Goal: Feedback & Contribution: Leave review/rating

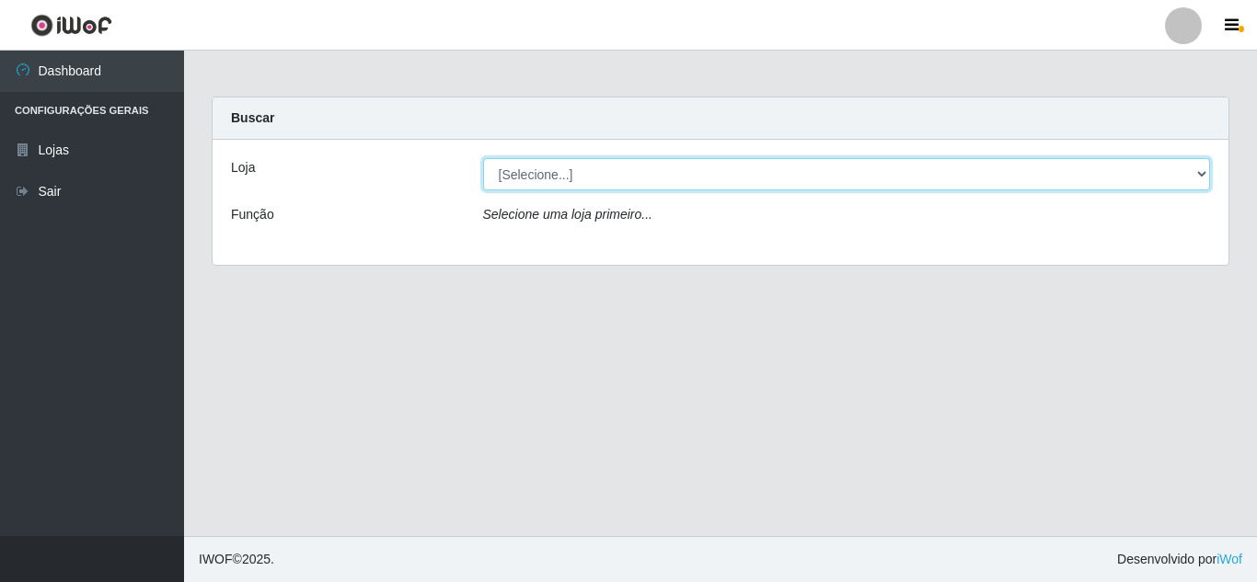
click at [619, 177] on select "[Selecione...] Queiroz Atacadão - [GEOGRAPHIC_DATA]" at bounding box center [847, 174] width 728 height 32
select select "225"
click at [483, 158] on select "[Selecione...] Queiroz Atacadão - [GEOGRAPHIC_DATA]" at bounding box center [847, 174] width 728 height 32
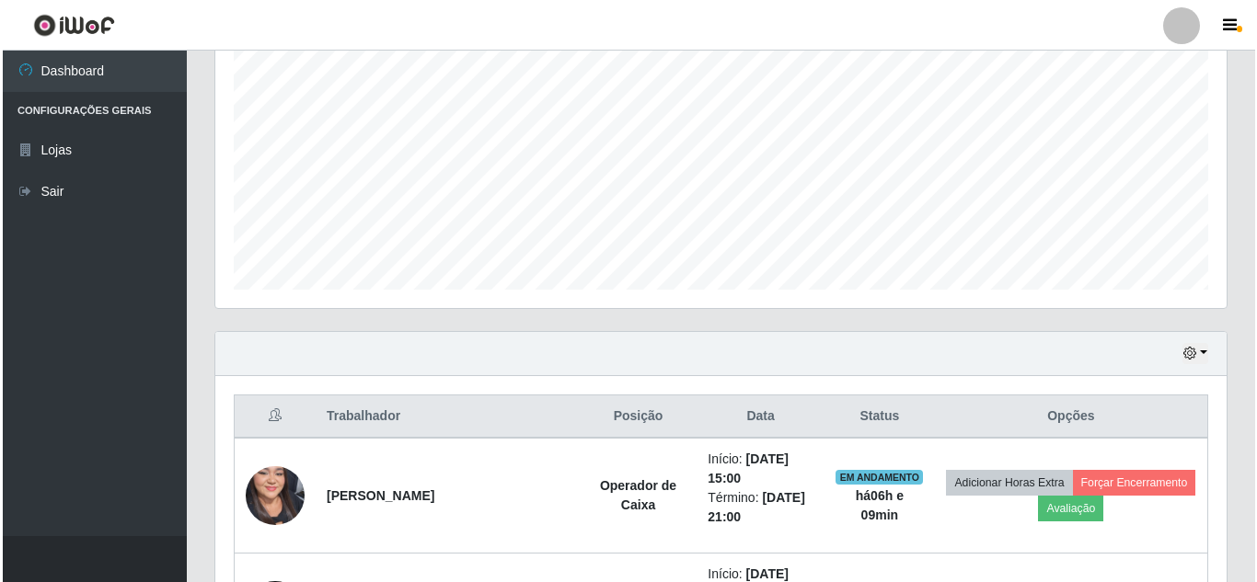
scroll to position [644, 0]
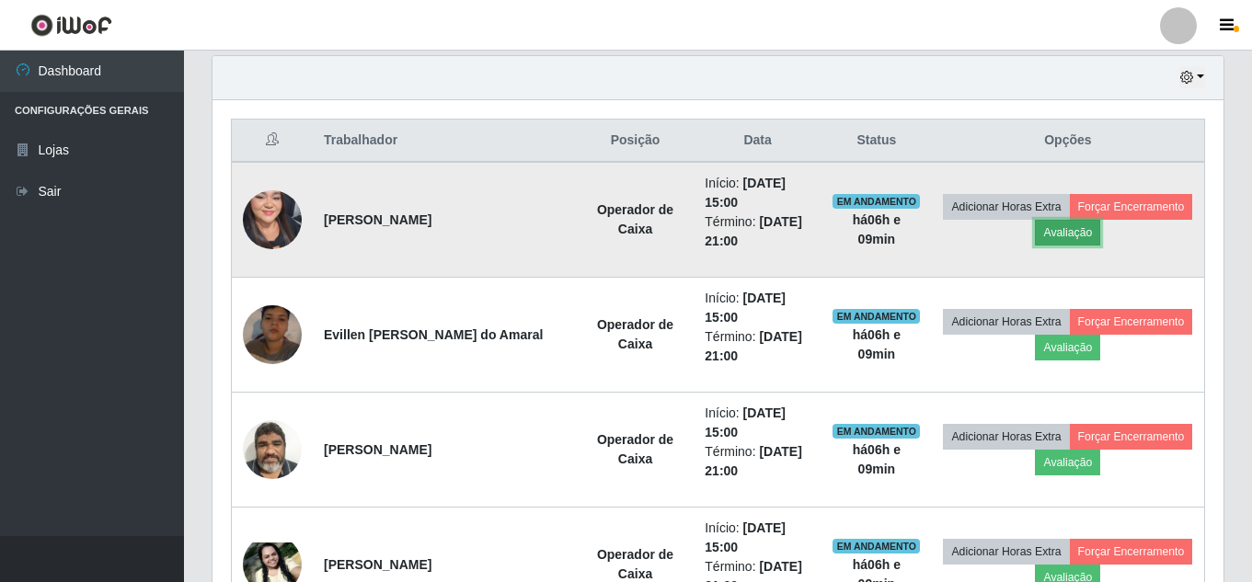
click at [1100, 229] on button "Avaliação" at bounding box center [1067, 233] width 65 height 26
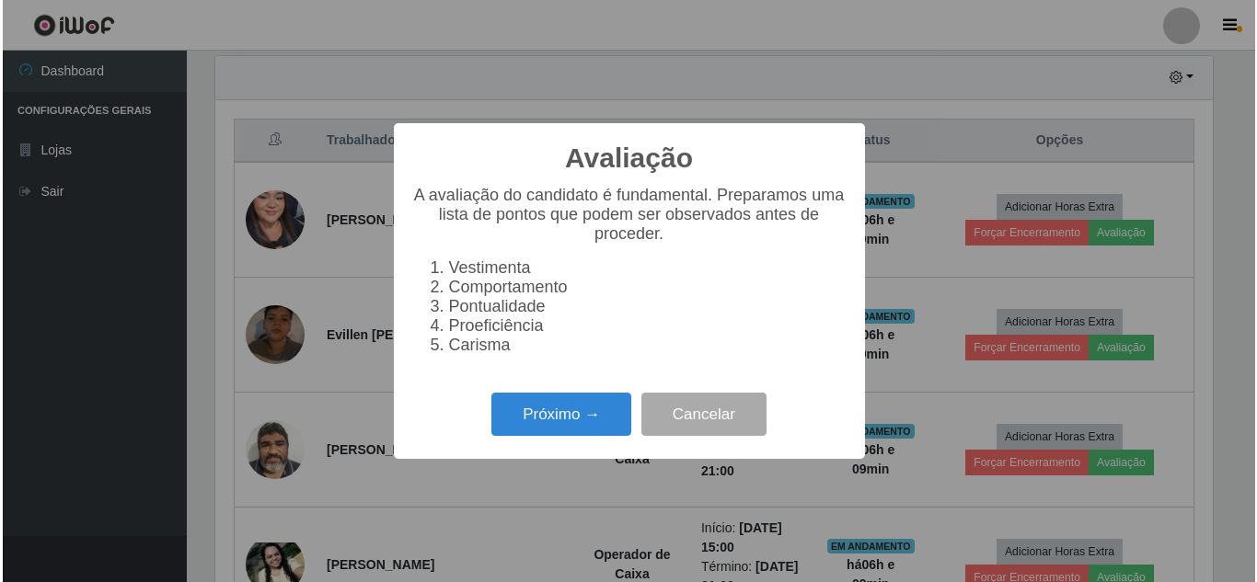
scroll to position [382, 1002]
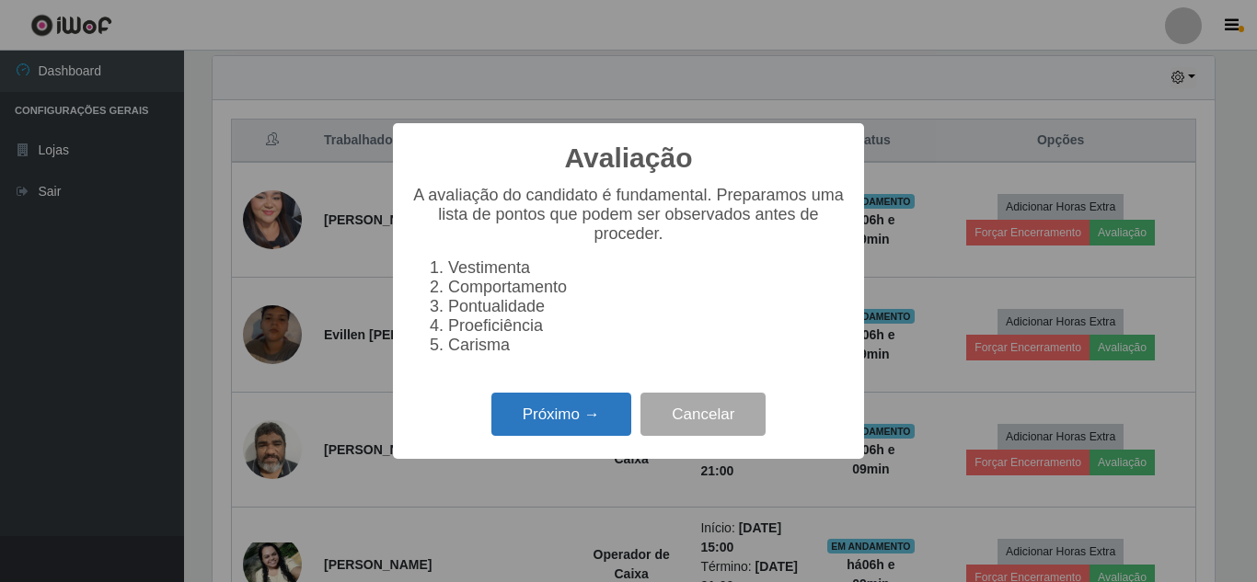
click at [579, 427] on button "Próximo →" at bounding box center [561, 414] width 140 height 43
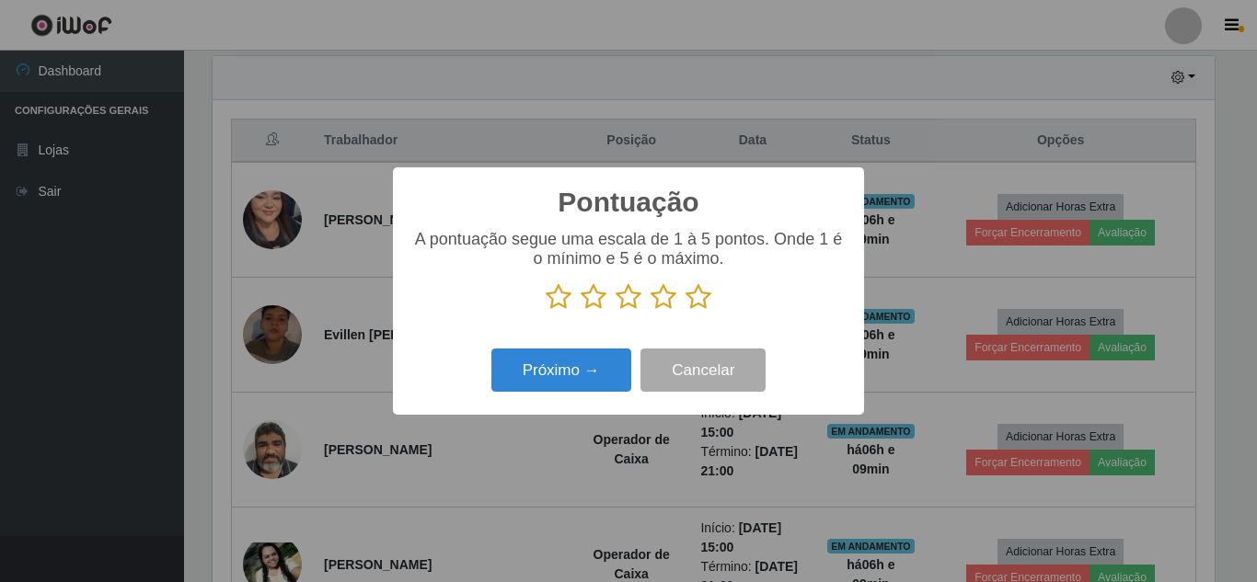
drag, startPoint x: 705, startPoint y: 301, endPoint x: 686, endPoint y: 309, distance: 20.2
click at [695, 305] on icon at bounding box center [698, 297] width 26 height 28
click at [685, 311] on input "radio" at bounding box center [685, 311] width 0 height 0
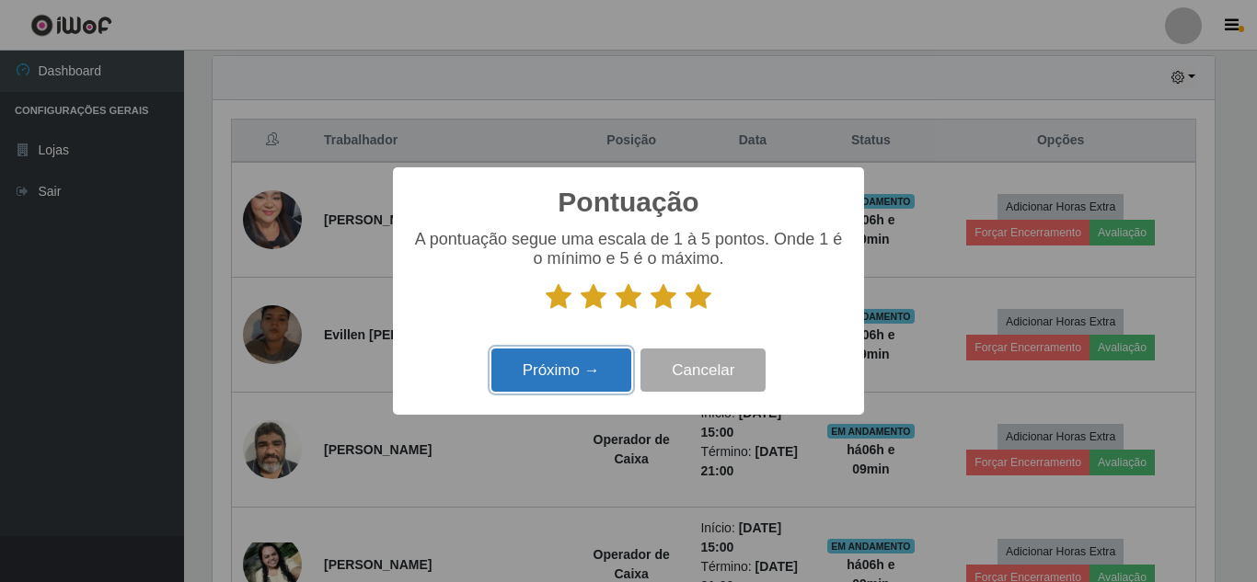
click at [565, 383] on button "Próximo →" at bounding box center [561, 370] width 140 height 43
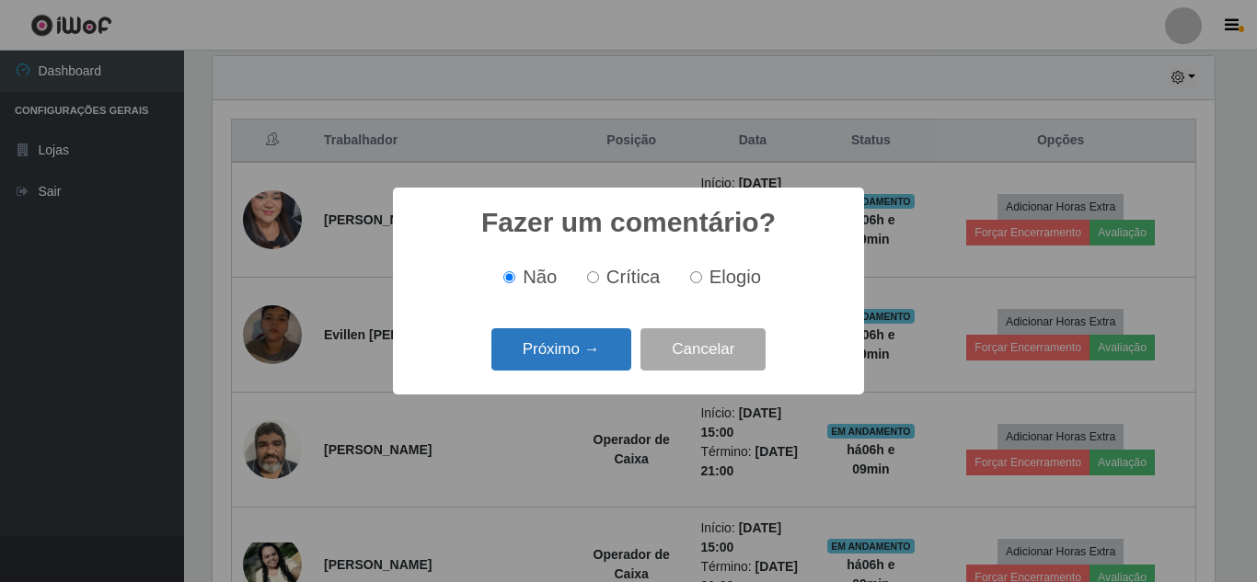
click at [557, 353] on button "Próximo →" at bounding box center [561, 349] width 140 height 43
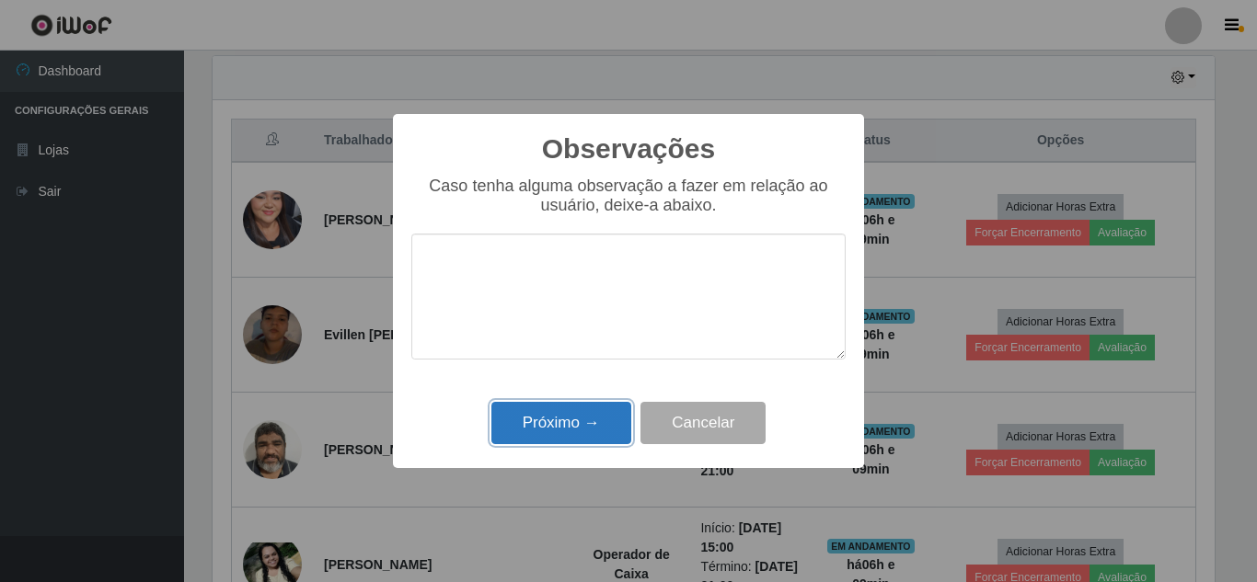
click at [557, 425] on button "Próximo →" at bounding box center [561, 423] width 140 height 43
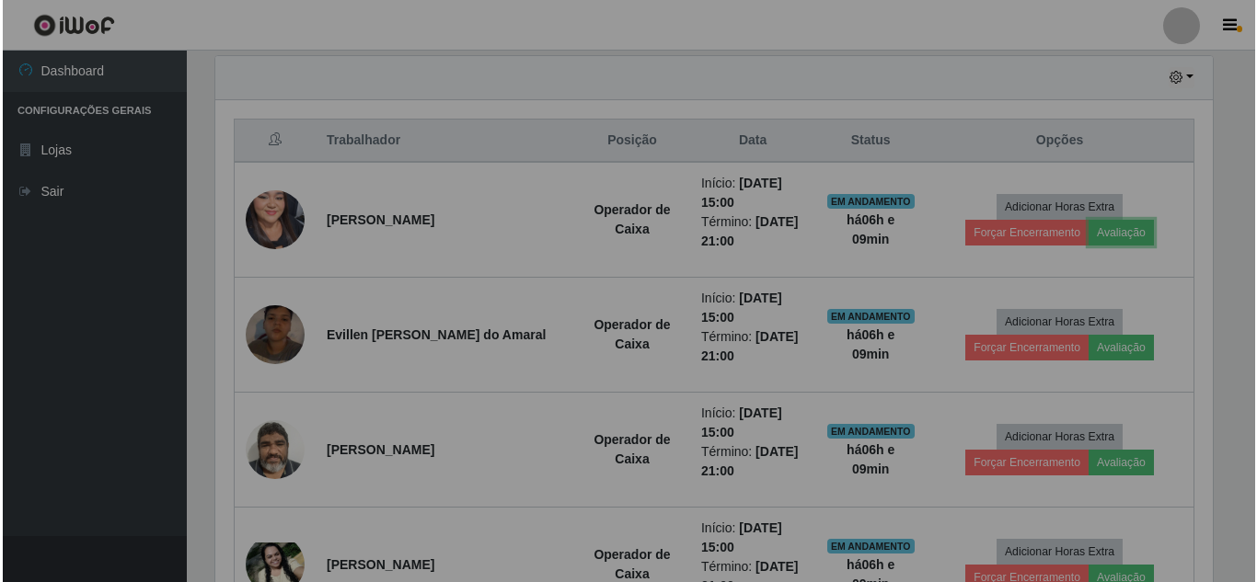
scroll to position [382, 1011]
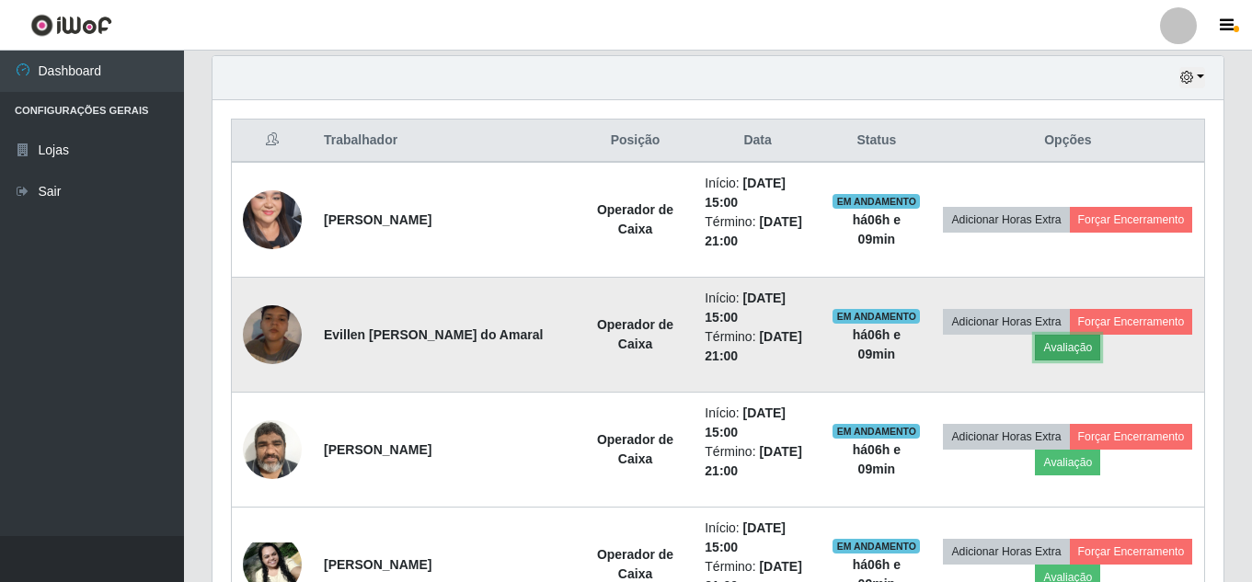
click at [1100, 349] on button "Avaliação" at bounding box center [1067, 348] width 65 height 26
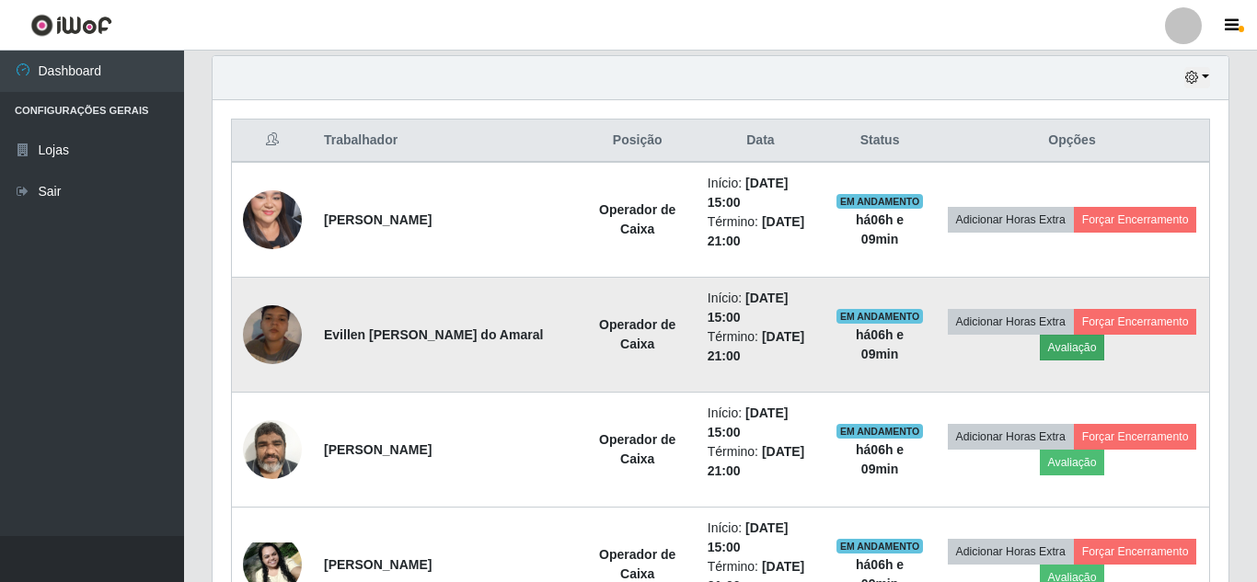
scroll to position [382, 1002]
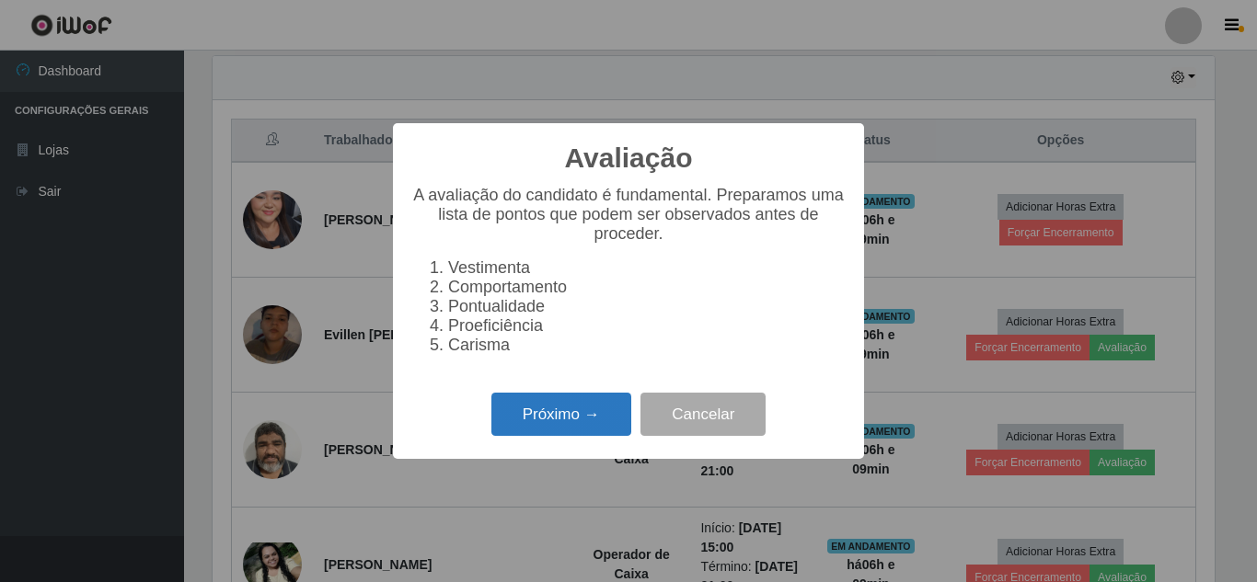
click at [587, 418] on button "Próximo →" at bounding box center [561, 414] width 140 height 43
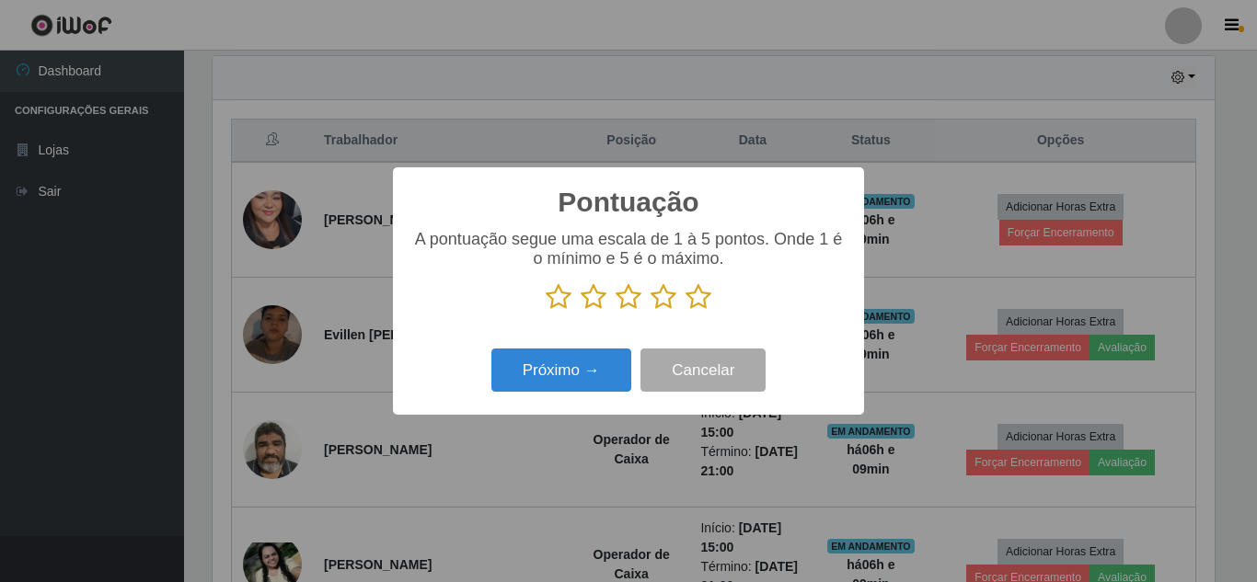
scroll to position [919560, 918940]
click at [695, 303] on icon at bounding box center [698, 297] width 26 height 28
click at [685, 311] on input "radio" at bounding box center [685, 311] width 0 height 0
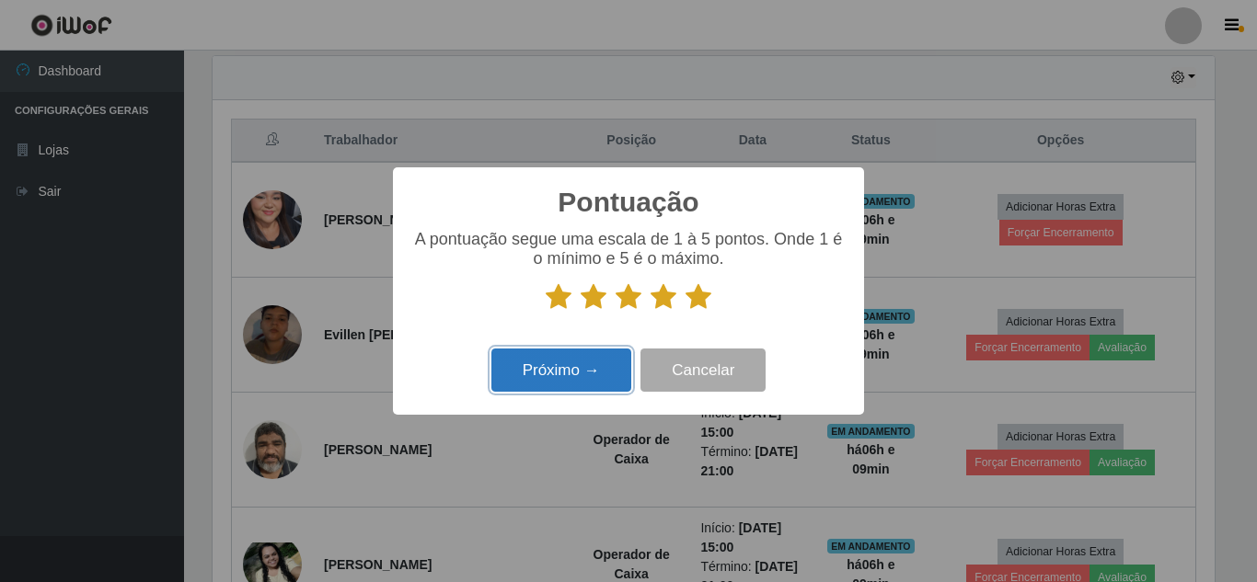
click at [576, 380] on button "Próximo →" at bounding box center [561, 370] width 140 height 43
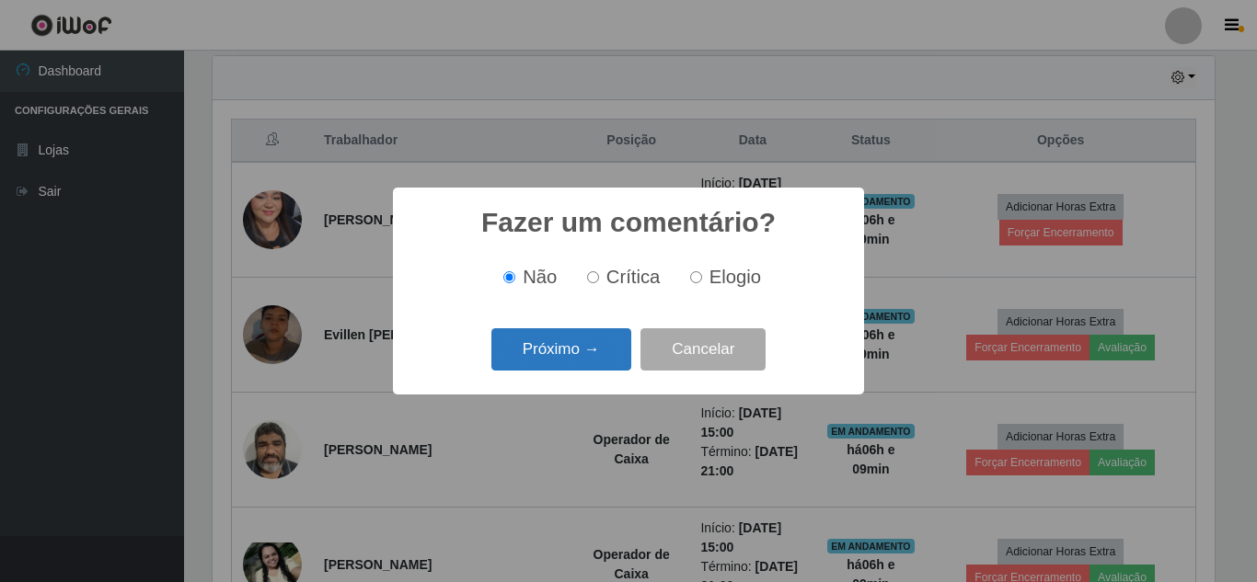
click at [585, 353] on button "Próximo →" at bounding box center [561, 349] width 140 height 43
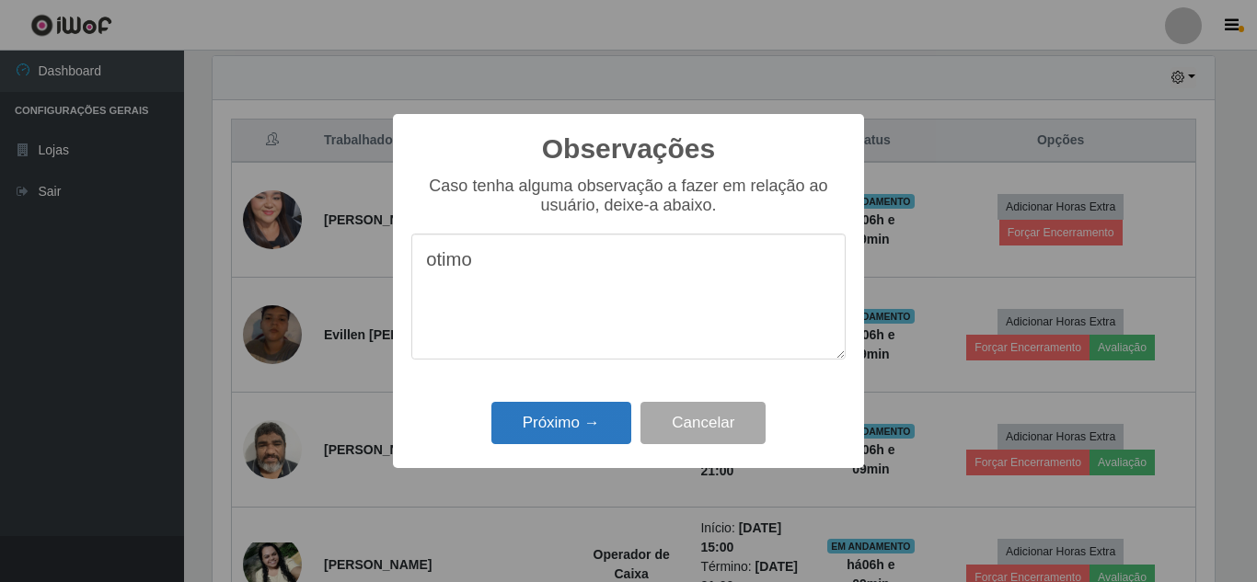
type textarea "otimo"
drag, startPoint x: 588, startPoint y: 418, endPoint x: 596, endPoint y: 364, distance: 54.0
click at [588, 419] on button "Próximo →" at bounding box center [561, 423] width 140 height 43
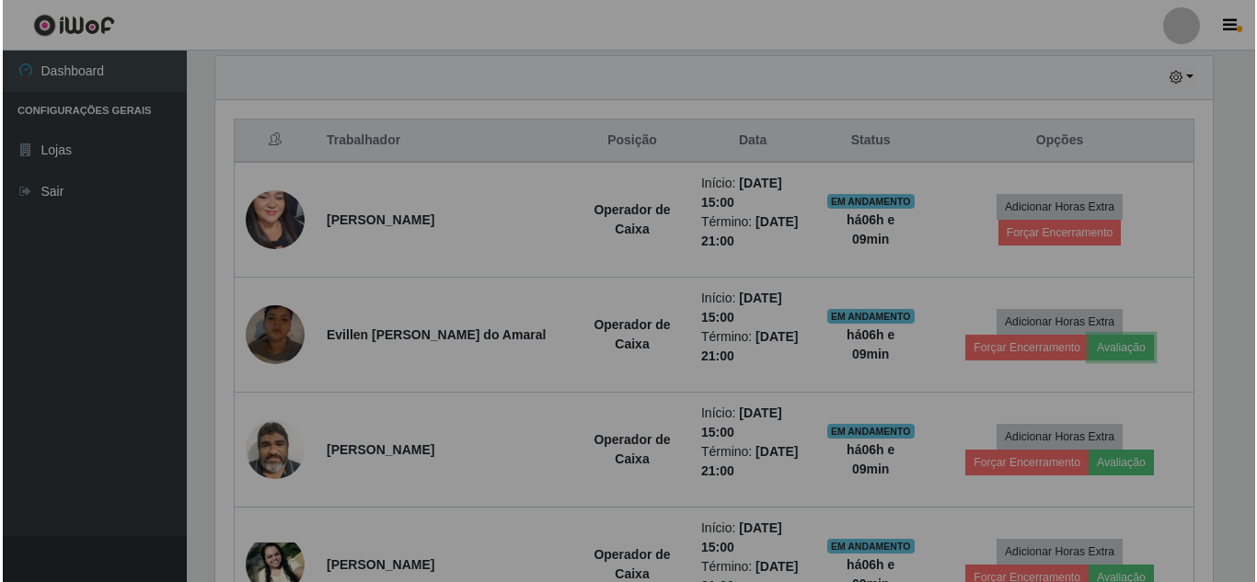
scroll to position [382, 1011]
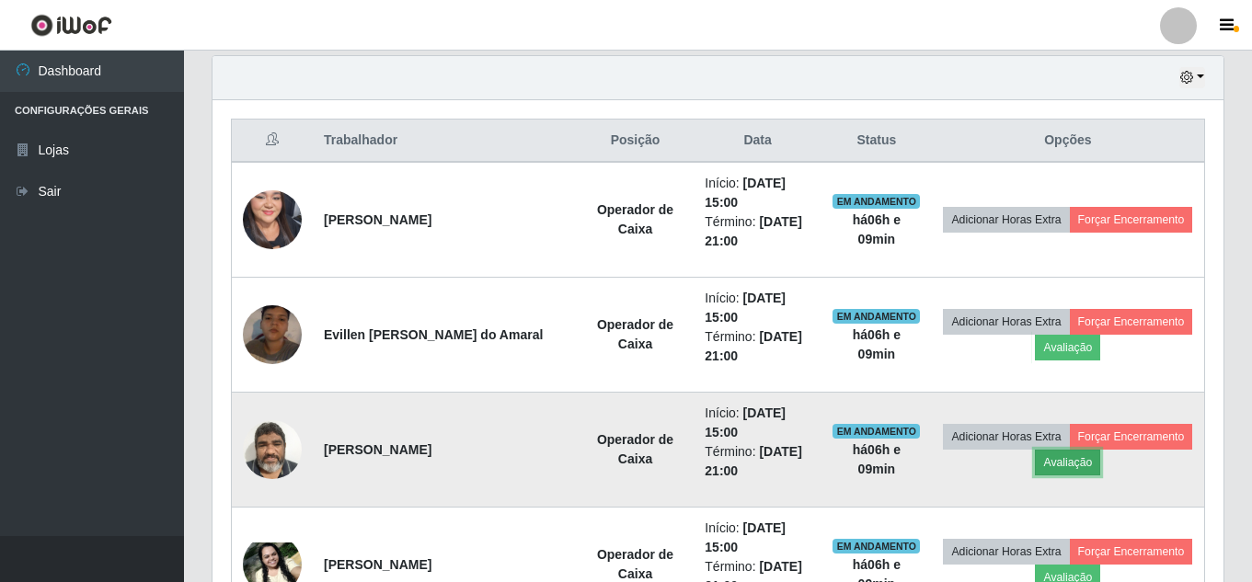
click at [1100, 458] on button "Avaliação" at bounding box center [1067, 463] width 65 height 26
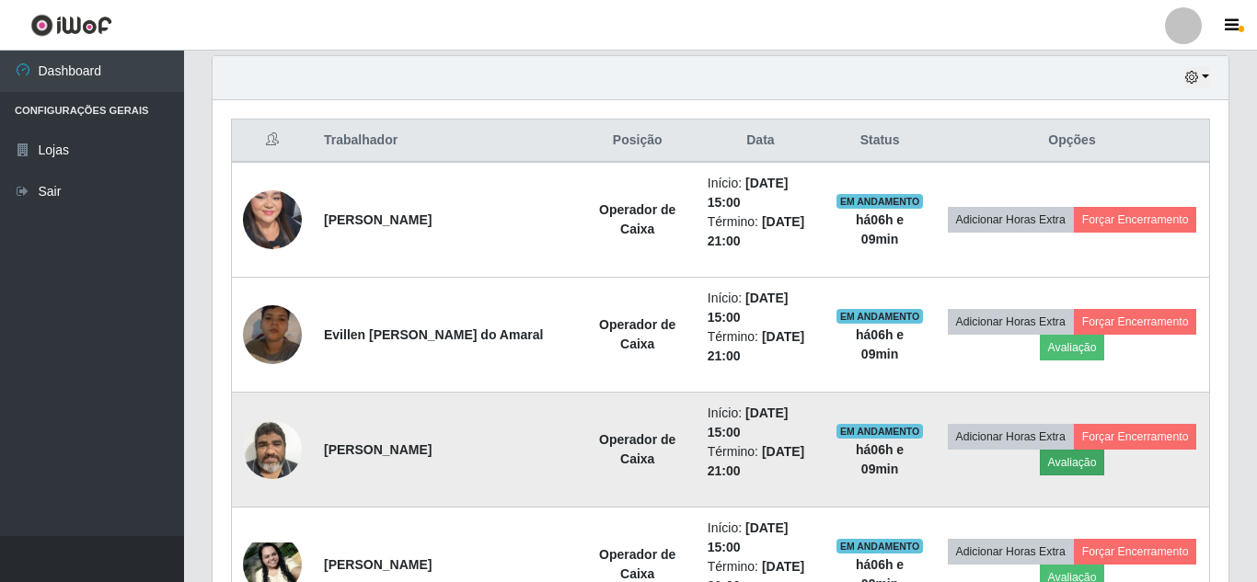
scroll to position [382, 1002]
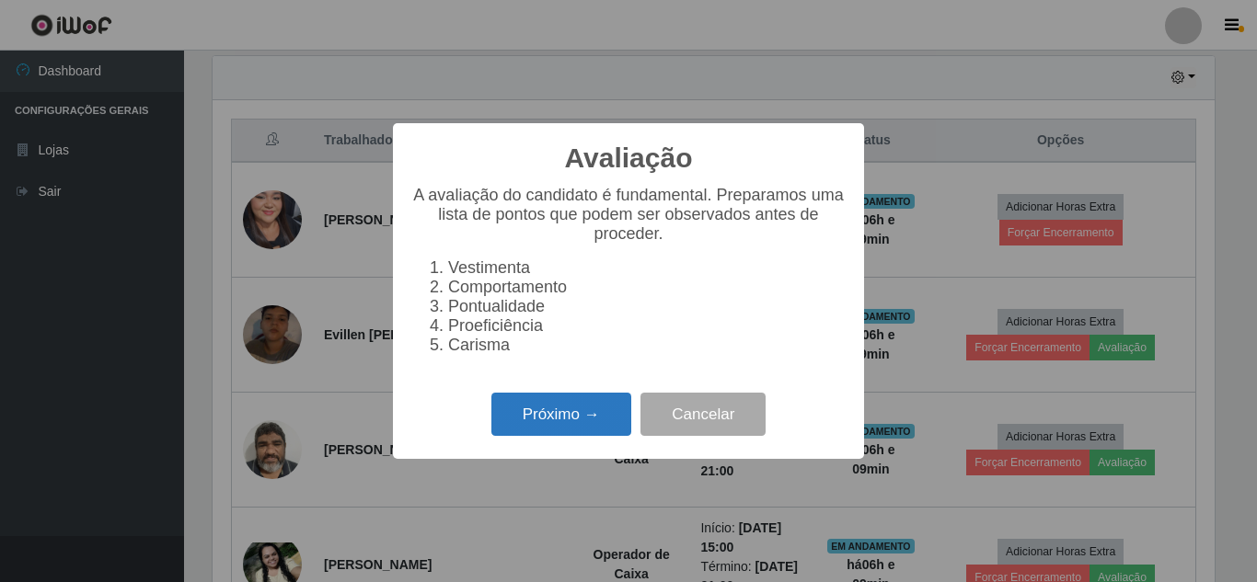
click at [588, 434] on button "Próximo →" at bounding box center [561, 414] width 140 height 43
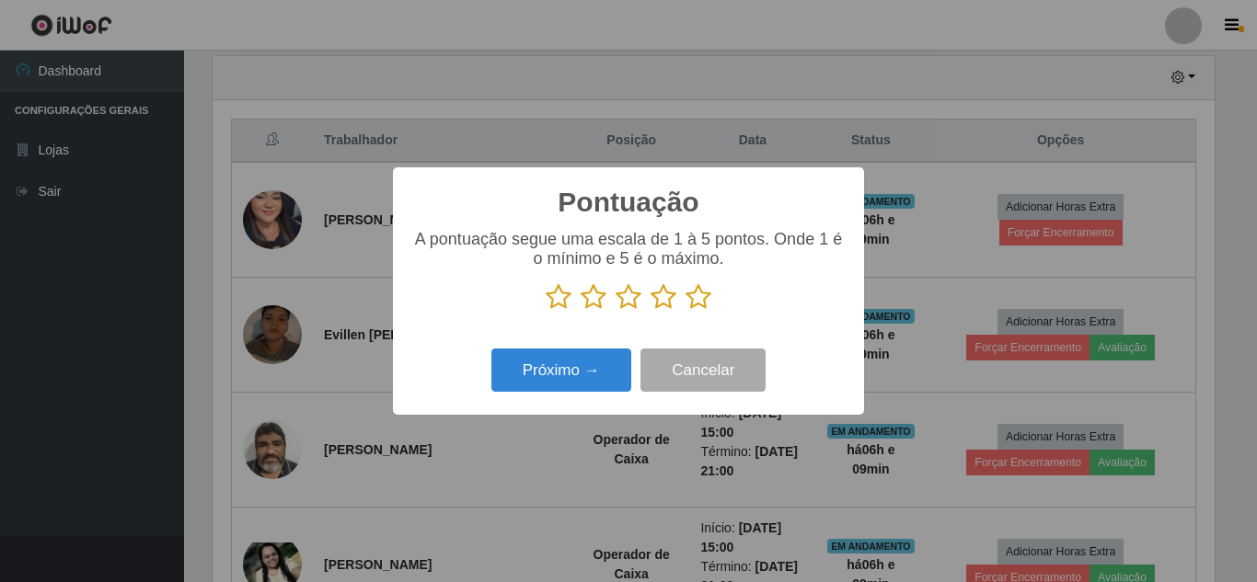
click at [707, 303] on icon at bounding box center [698, 297] width 26 height 28
click at [685, 311] on input "radio" at bounding box center [685, 311] width 0 height 0
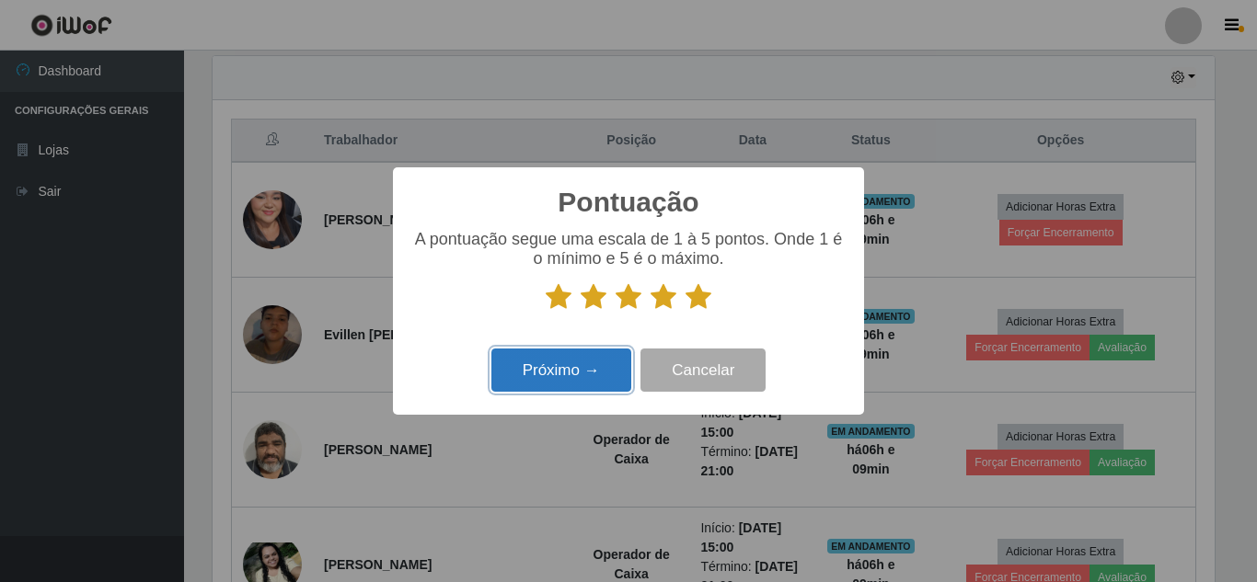
click at [569, 367] on button "Próximo →" at bounding box center [561, 370] width 140 height 43
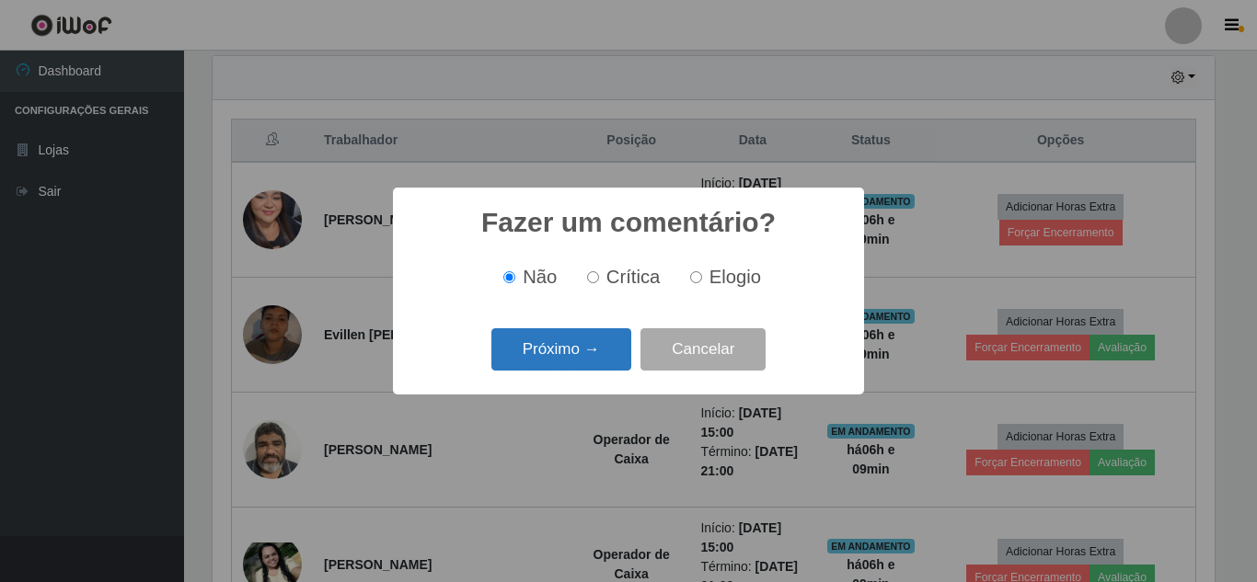
click at [600, 350] on button "Próximo →" at bounding box center [561, 349] width 140 height 43
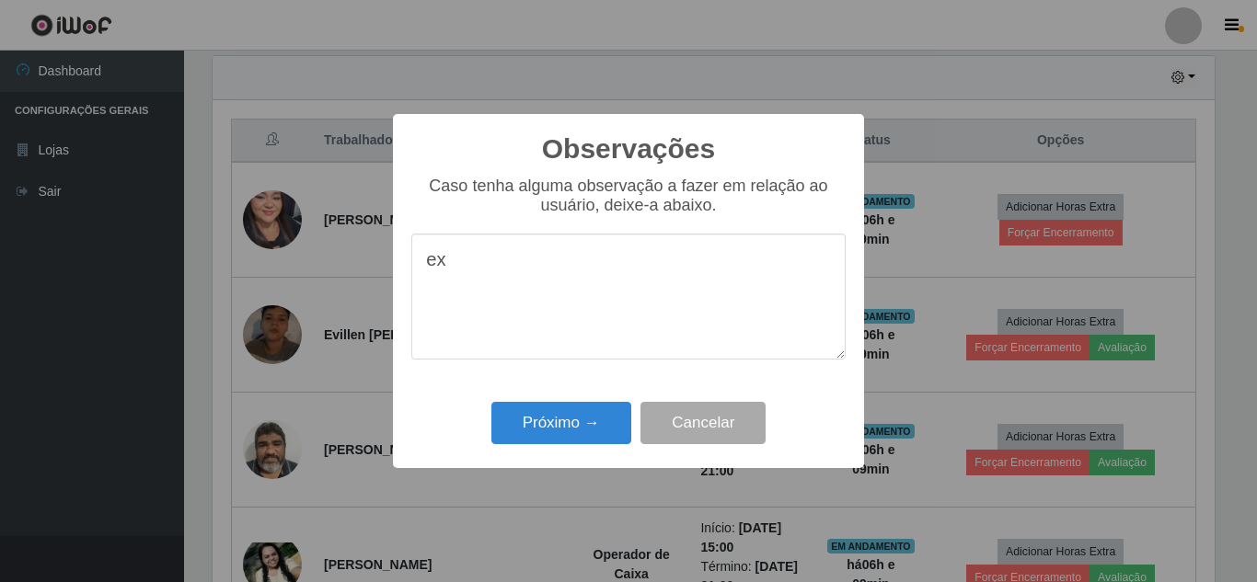
type textarea "e"
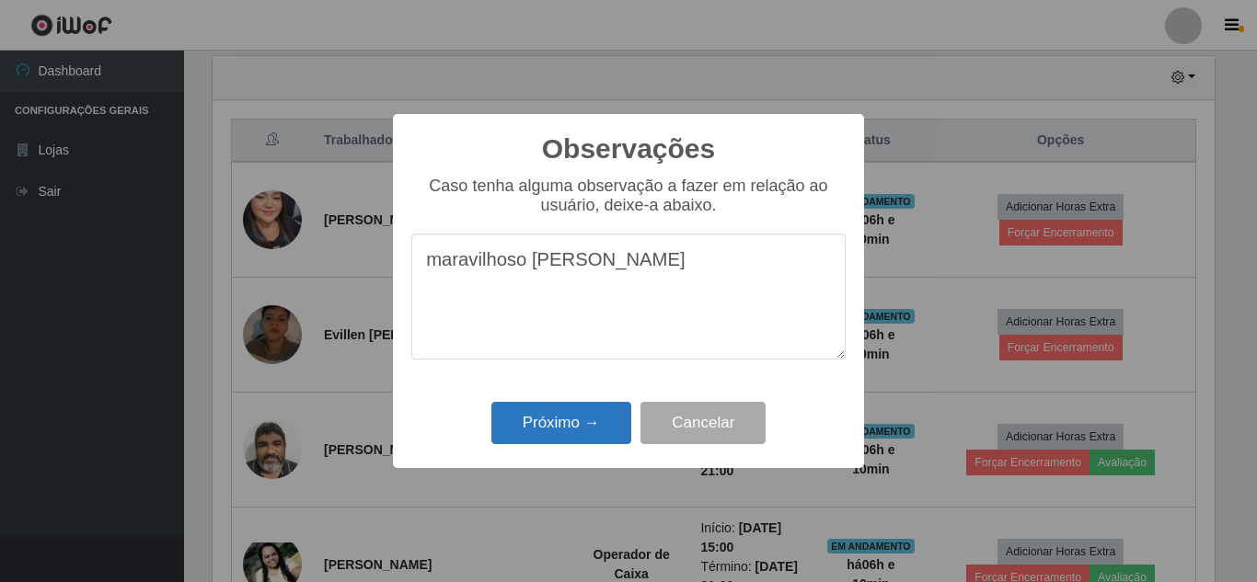
type textarea "maravilhoso [PERSON_NAME]"
click at [570, 431] on button "Próximo →" at bounding box center [561, 423] width 140 height 43
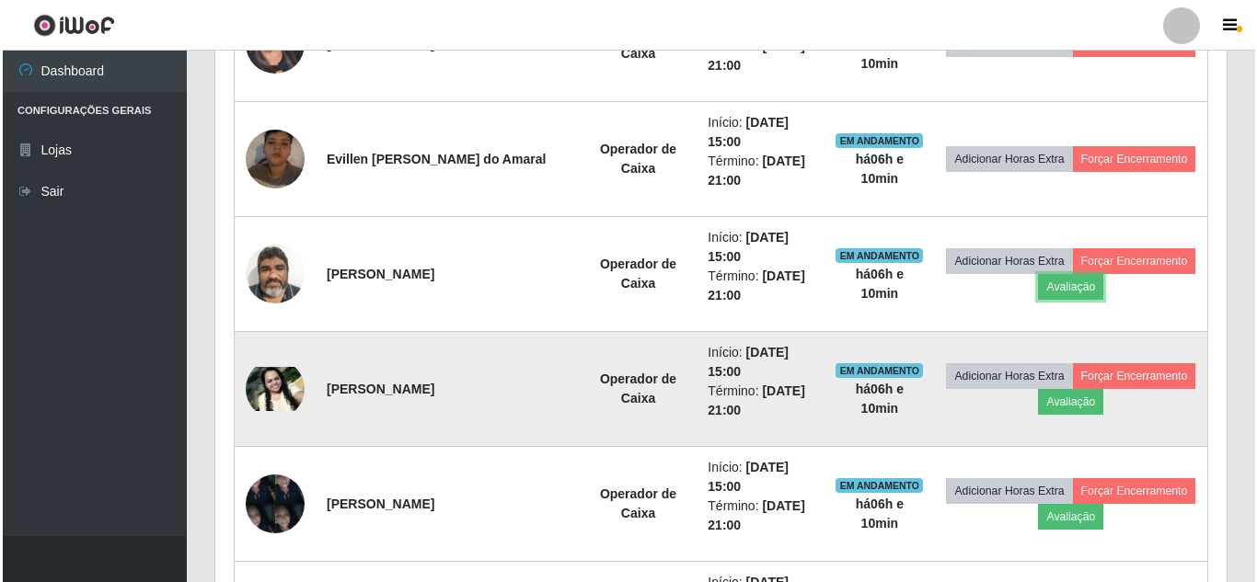
scroll to position [828, 0]
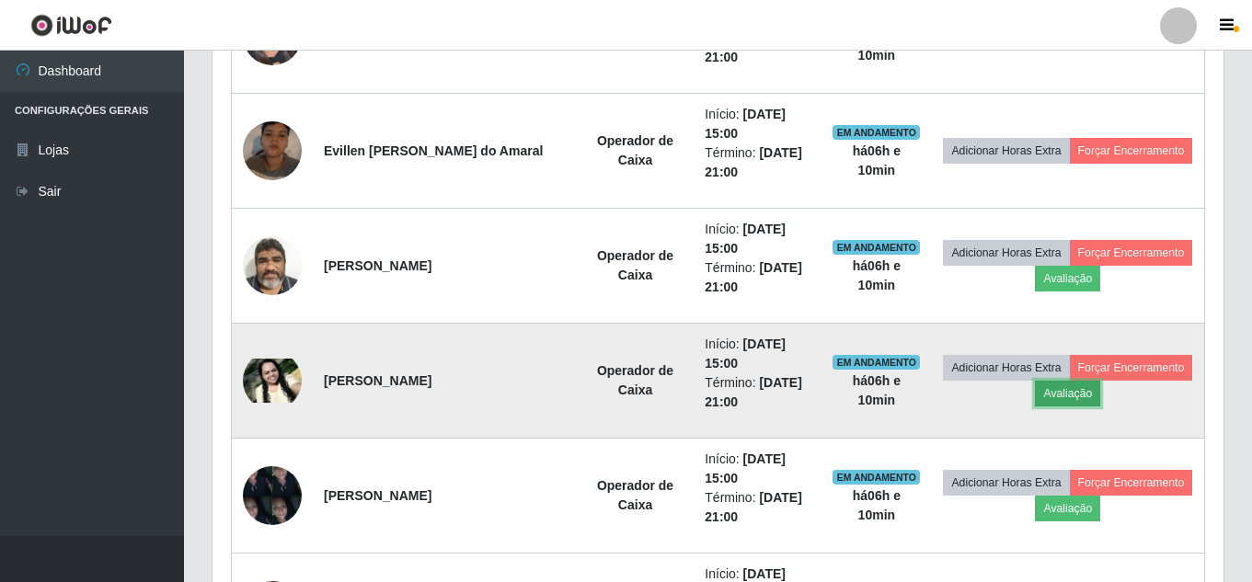
click at [1100, 396] on button "Avaliação" at bounding box center [1067, 394] width 65 height 26
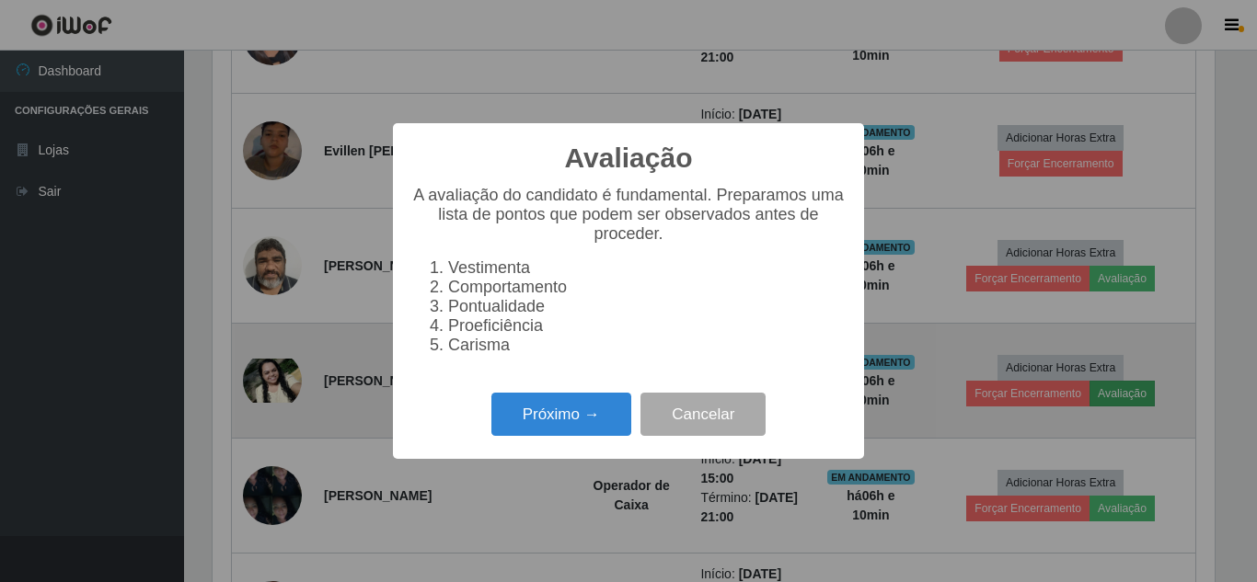
scroll to position [382, 1002]
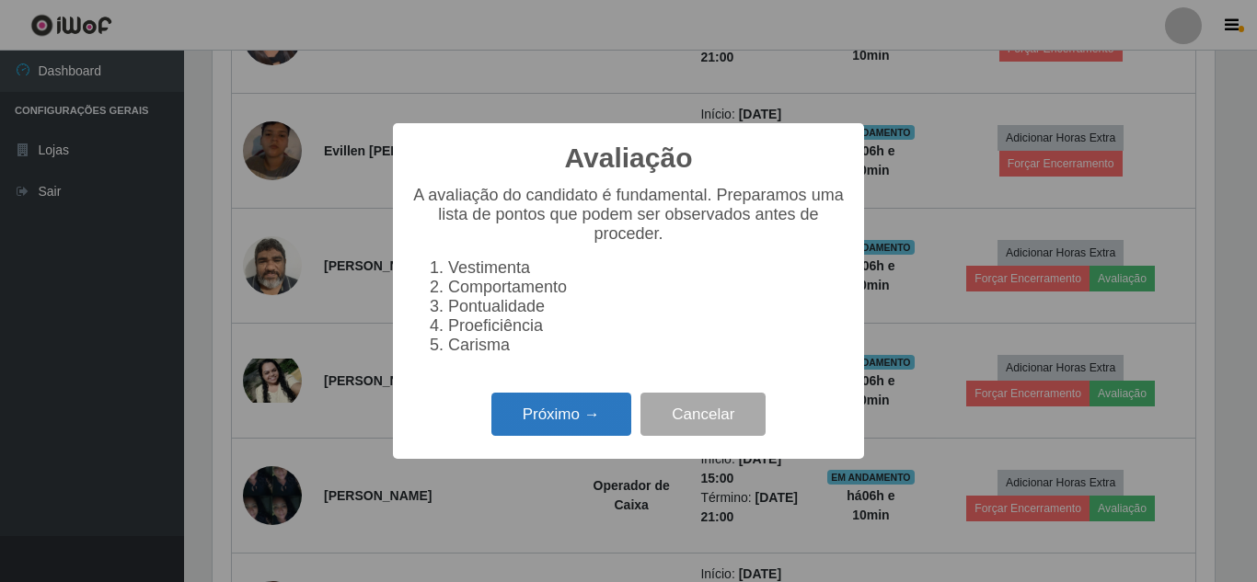
click at [563, 421] on button "Próximo →" at bounding box center [561, 414] width 140 height 43
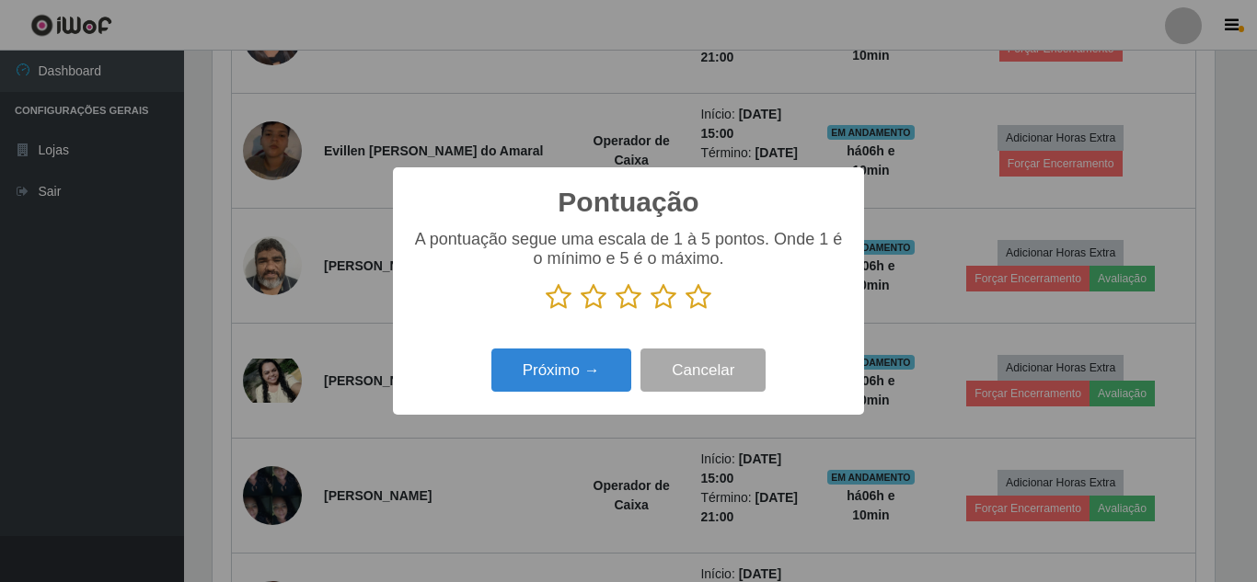
scroll to position [919560, 918940]
click at [702, 305] on icon at bounding box center [698, 297] width 26 height 28
click at [685, 311] on input "radio" at bounding box center [685, 311] width 0 height 0
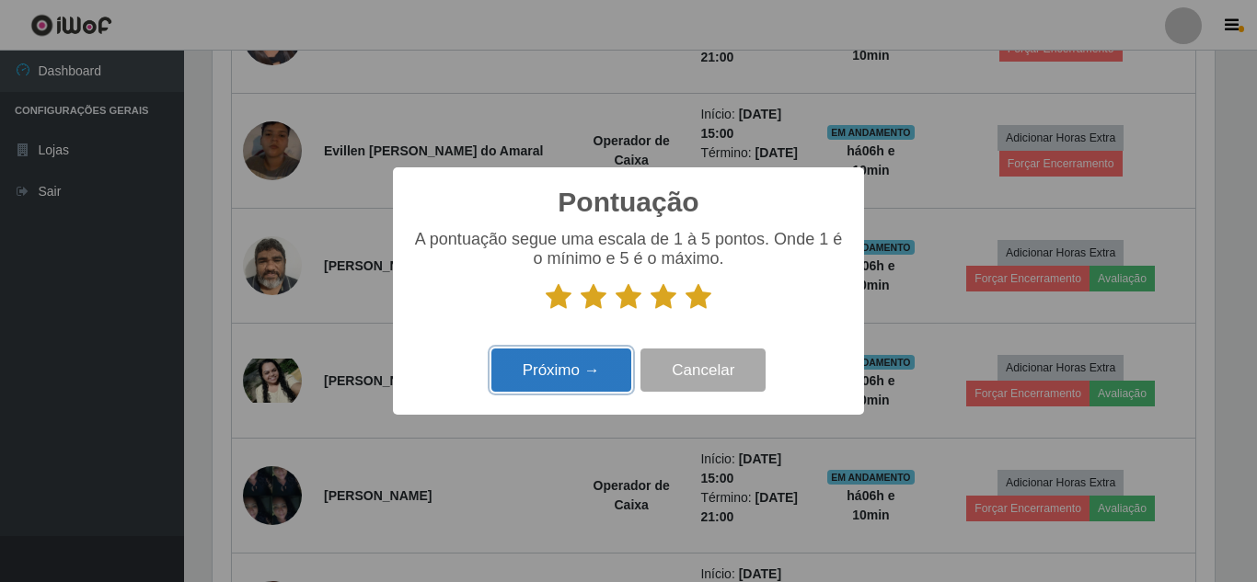
click at [576, 378] on button "Próximo →" at bounding box center [561, 370] width 140 height 43
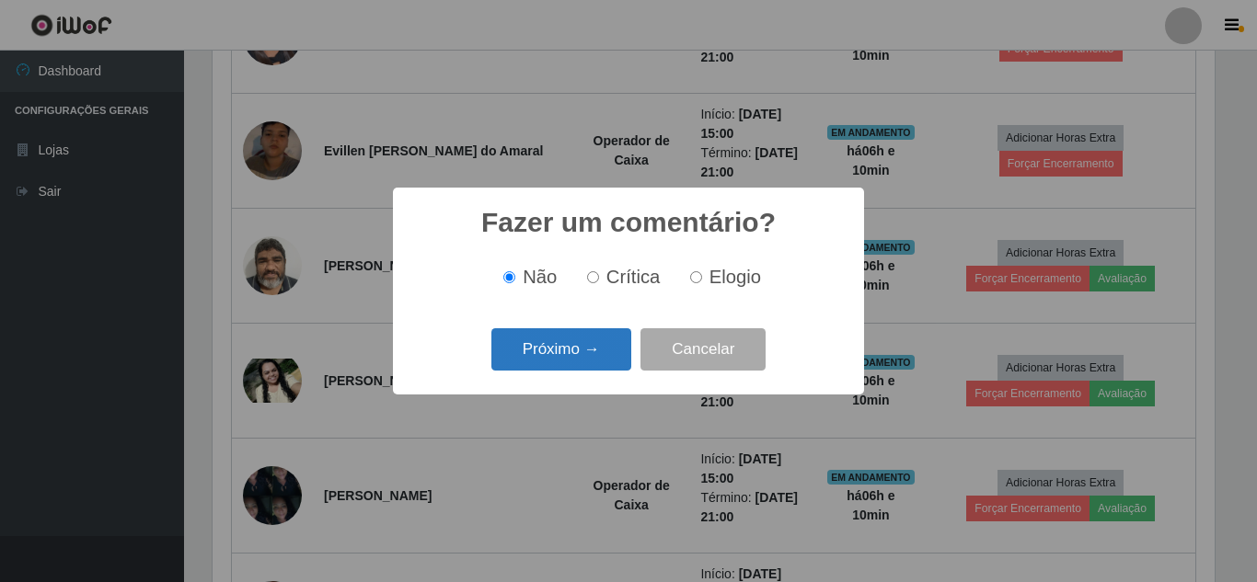
click at [582, 348] on button "Próximo →" at bounding box center [561, 349] width 140 height 43
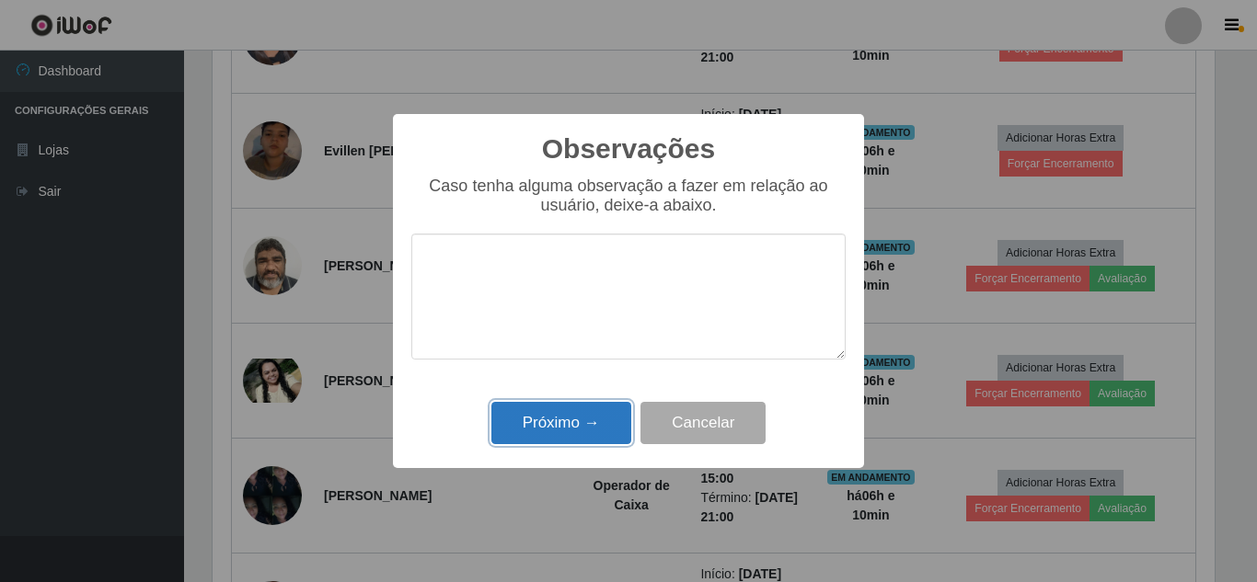
click at [577, 427] on button "Próximo →" at bounding box center [561, 423] width 140 height 43
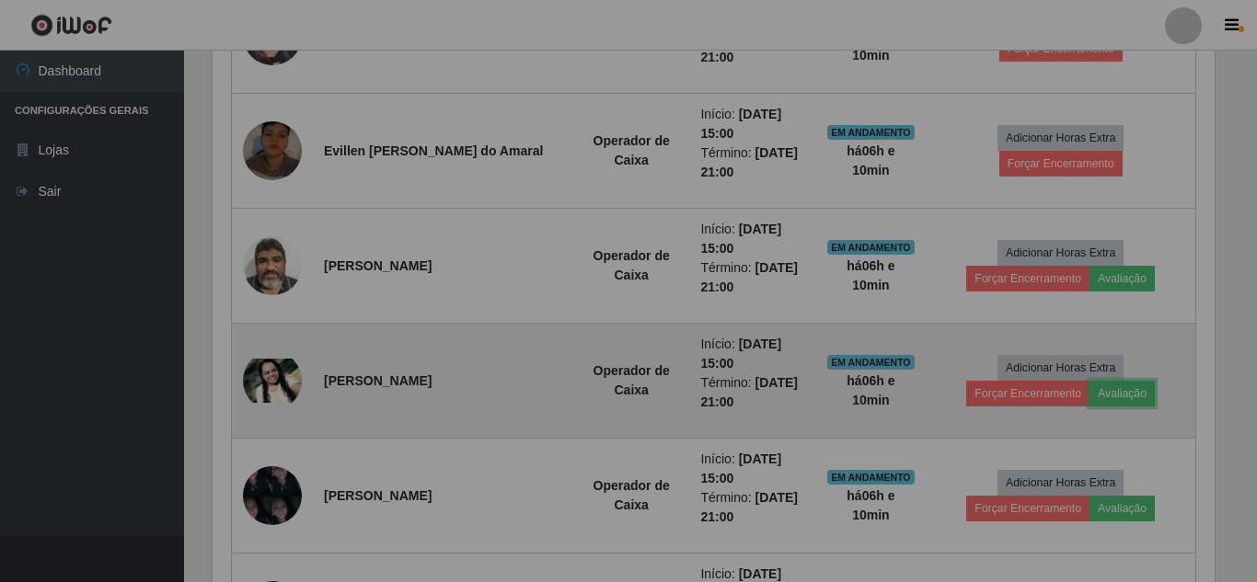
scroll to position [382, 1011]
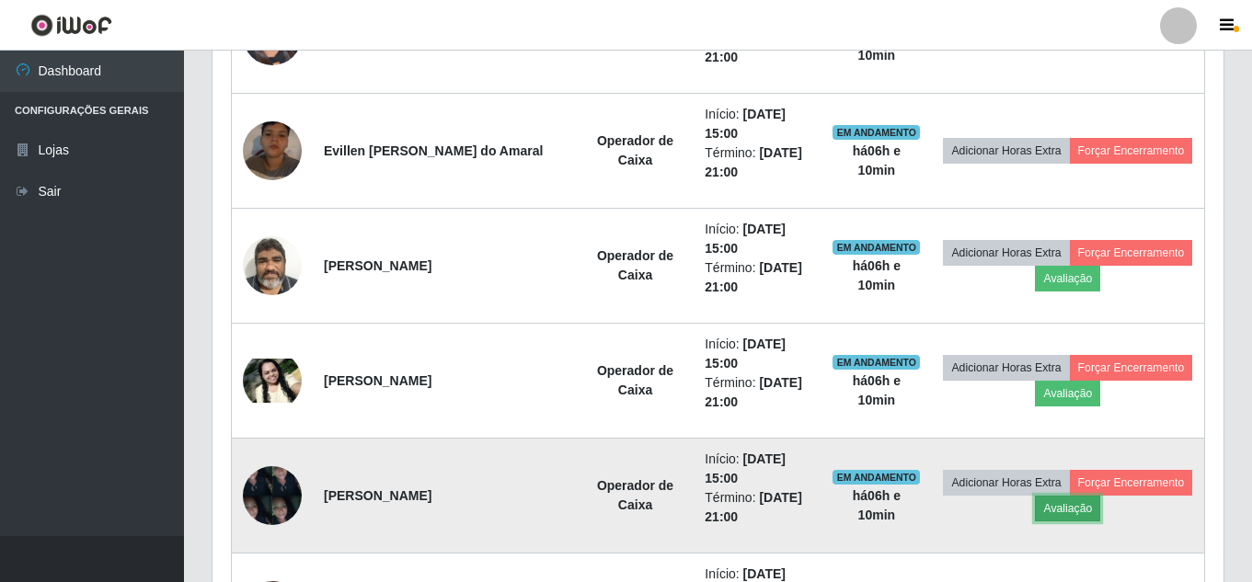
click at [1100, 514] on button "Avaliação" at bounding box center [1067, 509] width 65 height 26
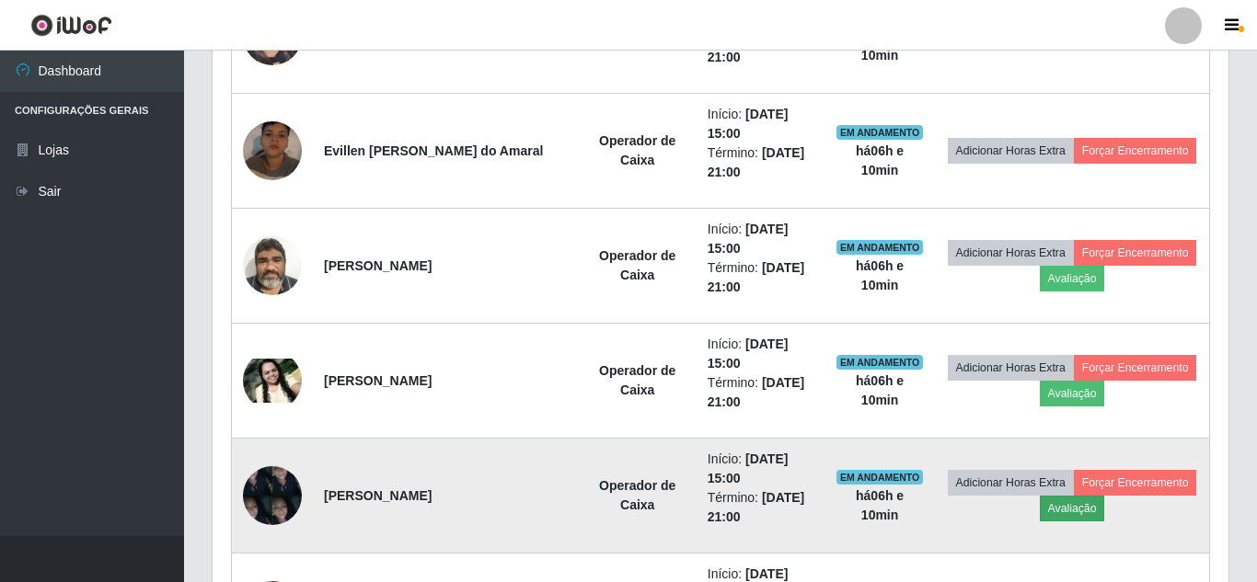
scroll to position [382, 1002]
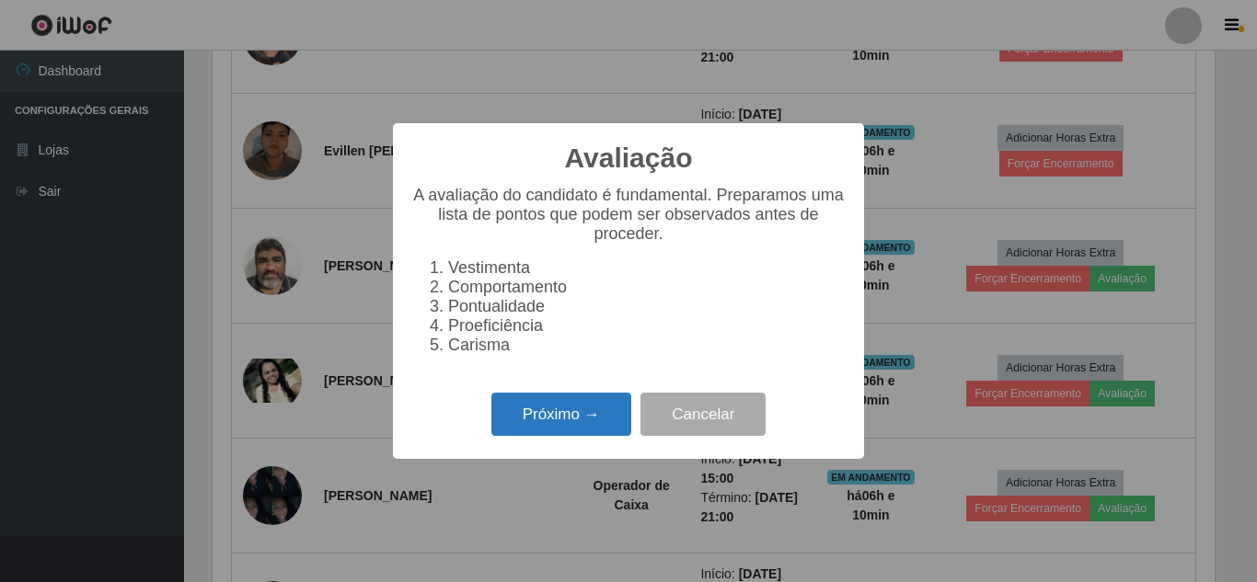
click at [546, 431] on button "Próximo →" at bounding box center [561, 414] width 140 height 43
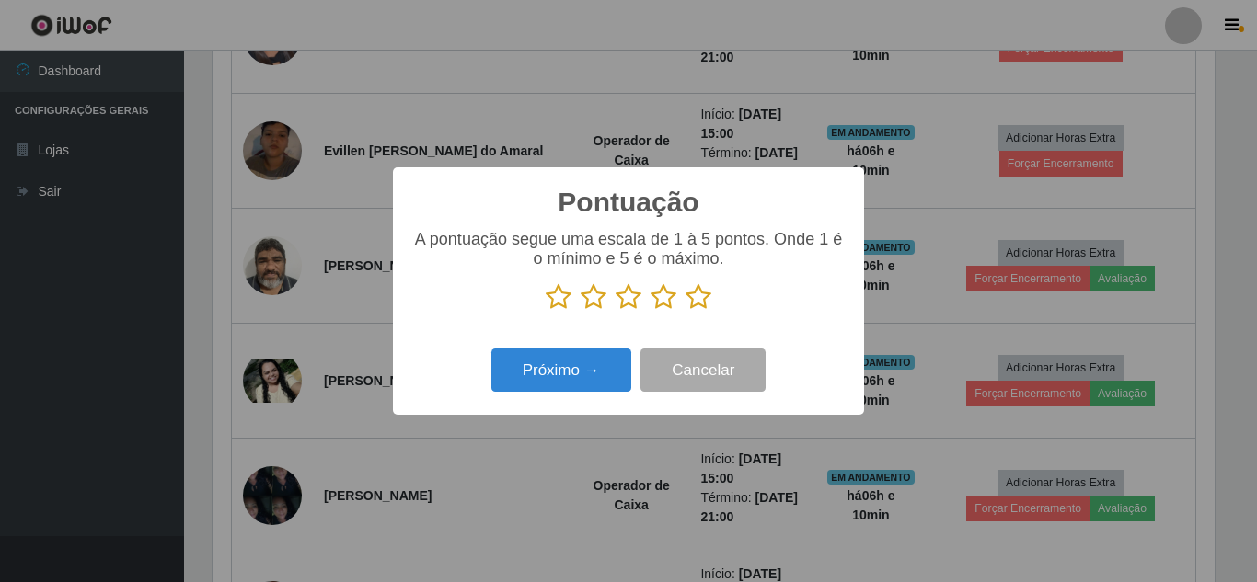
drag, startPoint x: 701, startPoint y: 300, endPoint x: 667, endPoint y: 316, distance: 37.9
click at [696, 301] on icon at bounding box center [698, 297] width 26 height 28
click at [685, 311] on input "radio" at bounding box center [685, 311] width 0 height 0
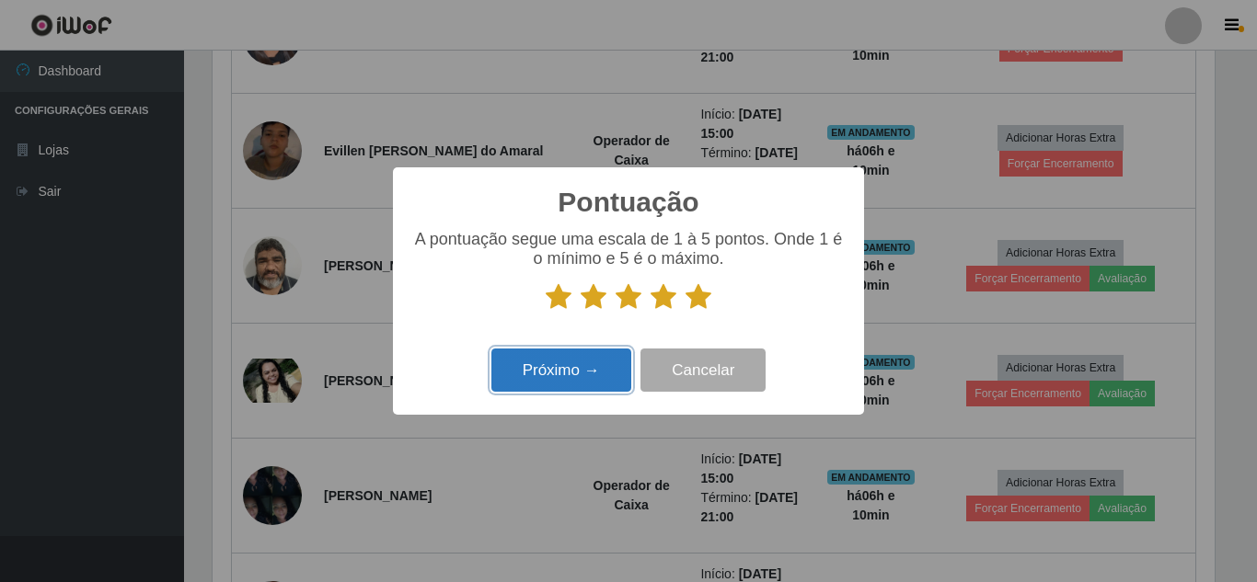
click at [559, 380] on button "Próximo →" at bounding box center [561, 370] width 140 height 43
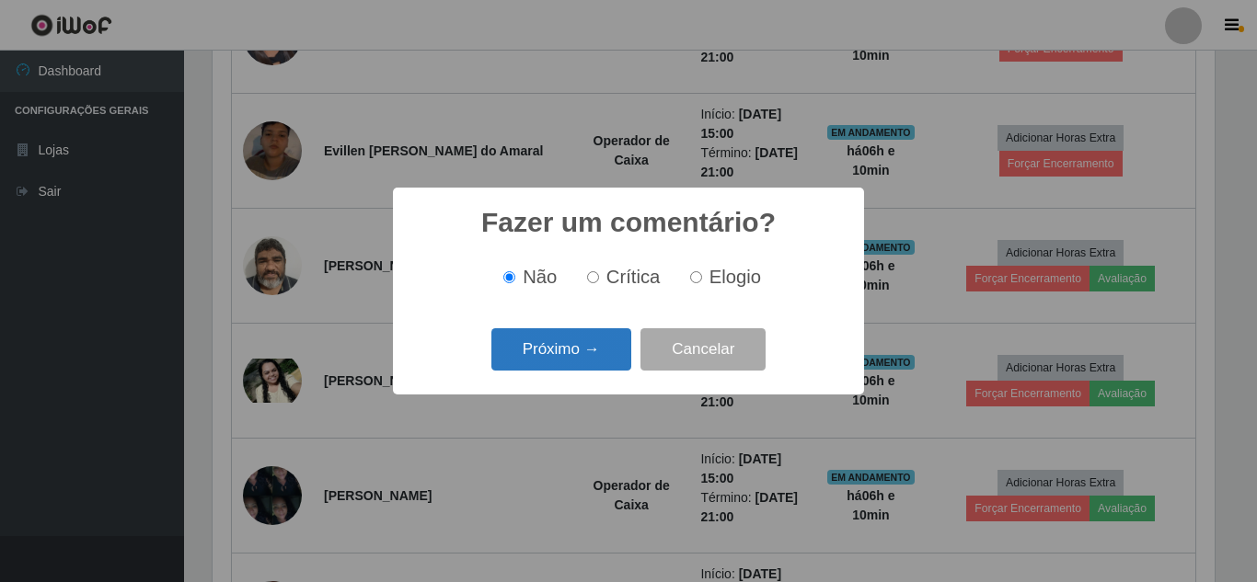
click at [572, 355] on button "Próximo →" at bounding box center [561, 349] width 140 height 43
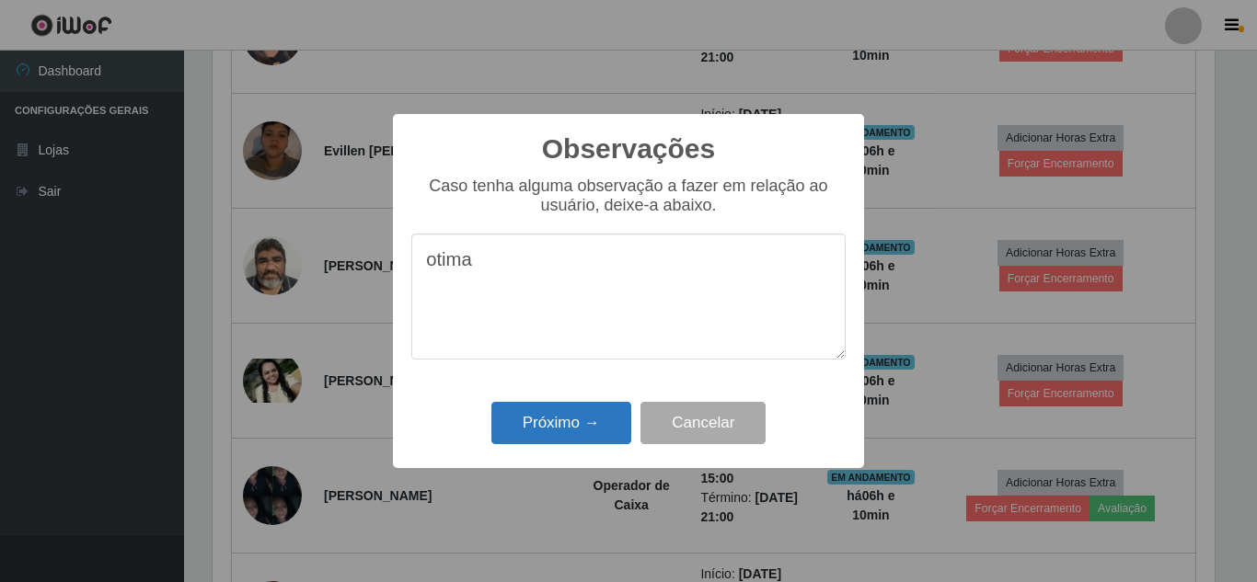
type textarea "otima"
click at [591, 424] on button "Próximo →" at bounding box center [561, 423] width 140 height 43
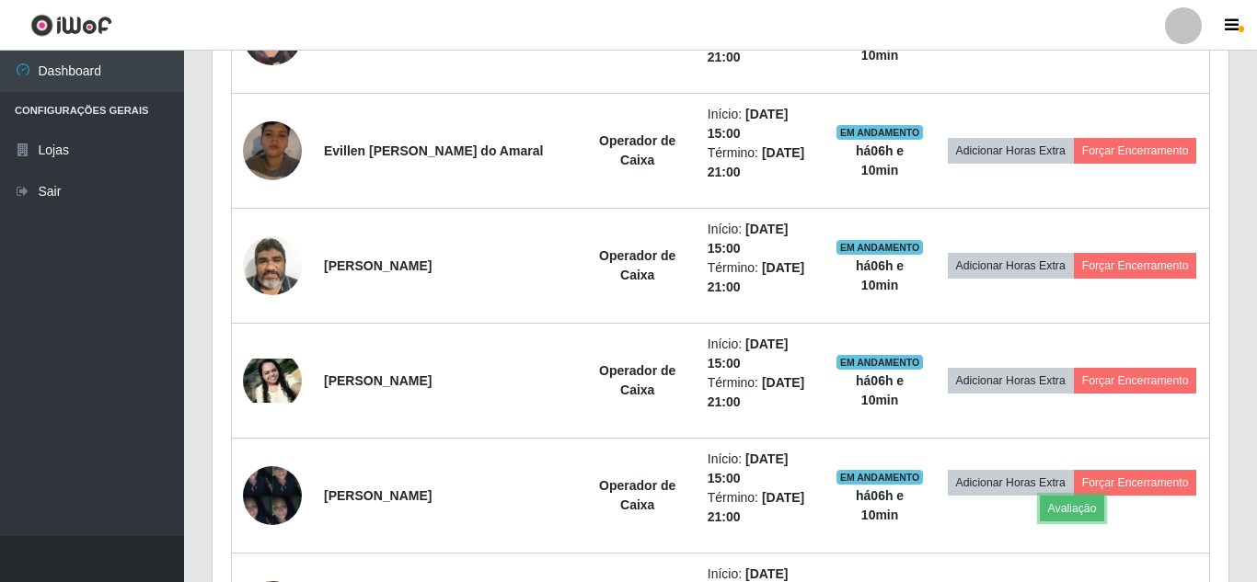
scroll to position [382, 1011]
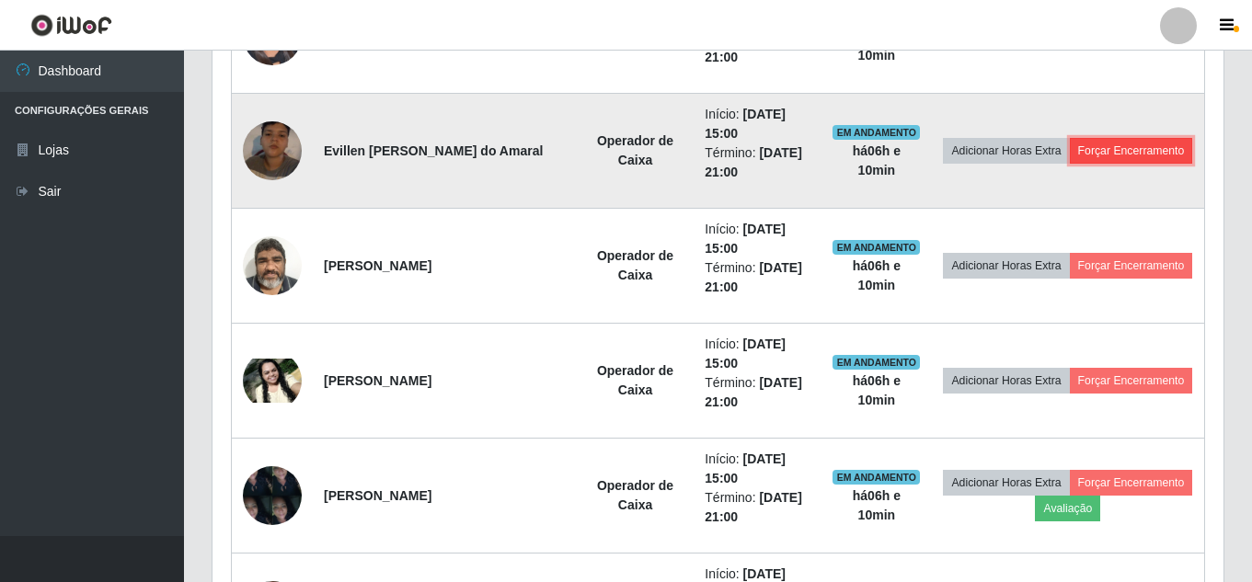
click at [1070, 164] on button "Forçar Encerramento" at bounding box center [1131, 151] width 123 height 26
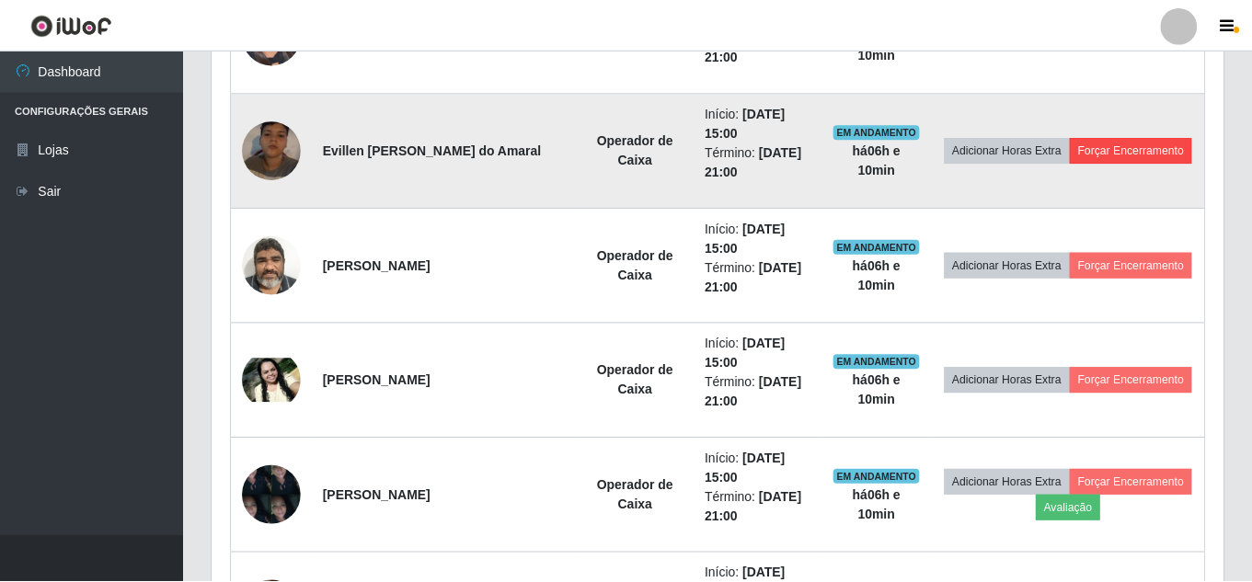
scroll to position [382, 1002]
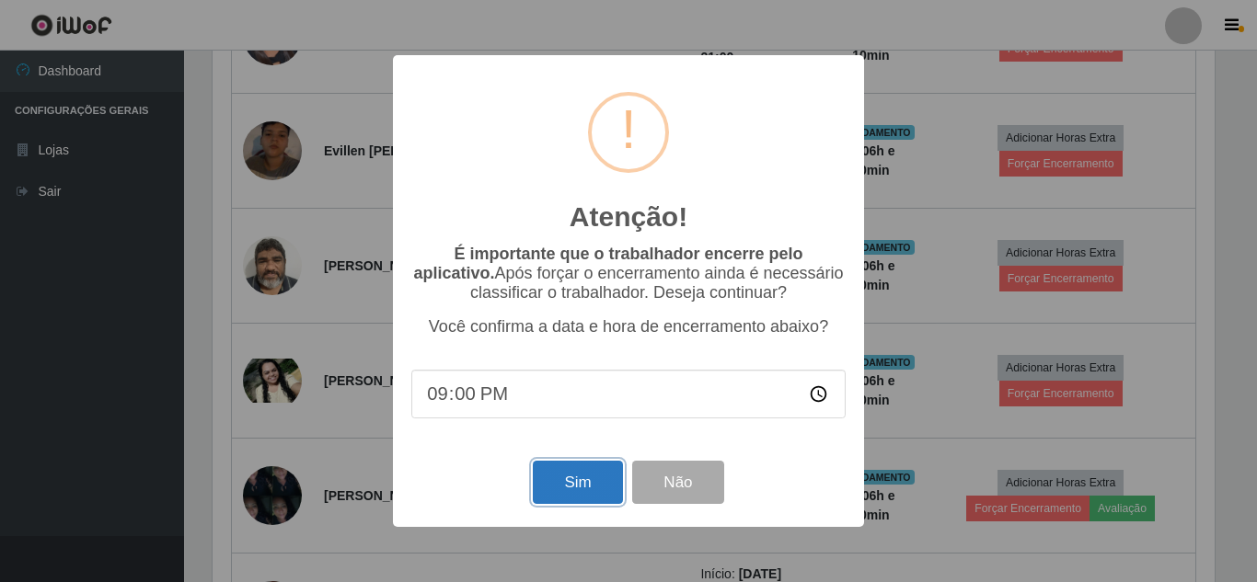
click at [563, 487] on button "Sim" at bounding box center [577, 482] width 89 height 43
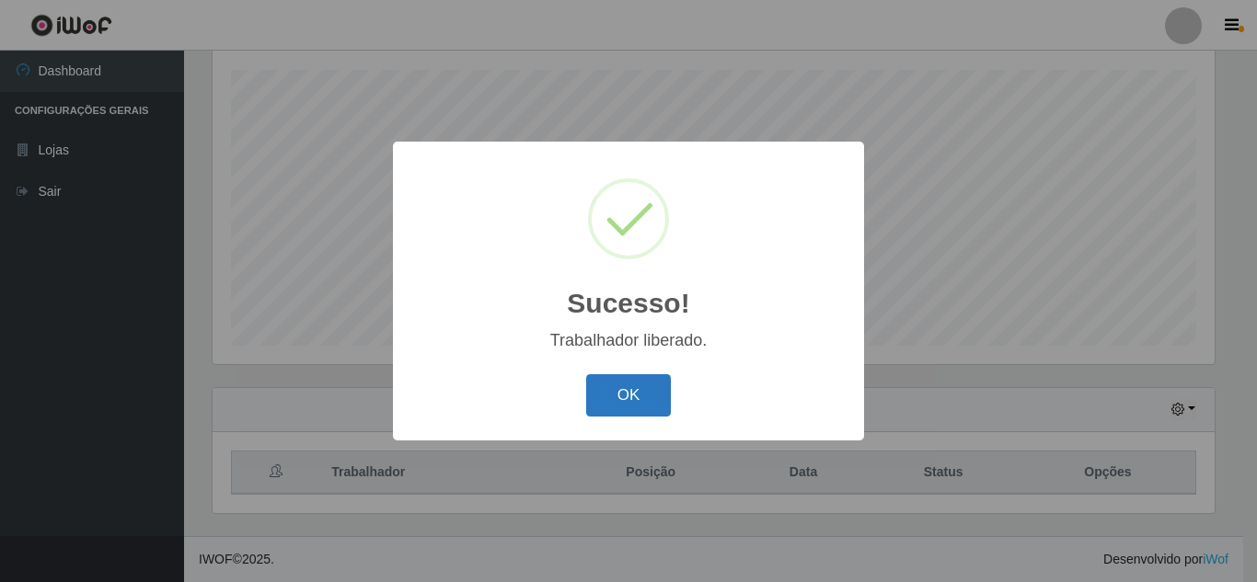
click at [630, 396] on button "OK" at bounding box center [629, 395] width 86 height 43
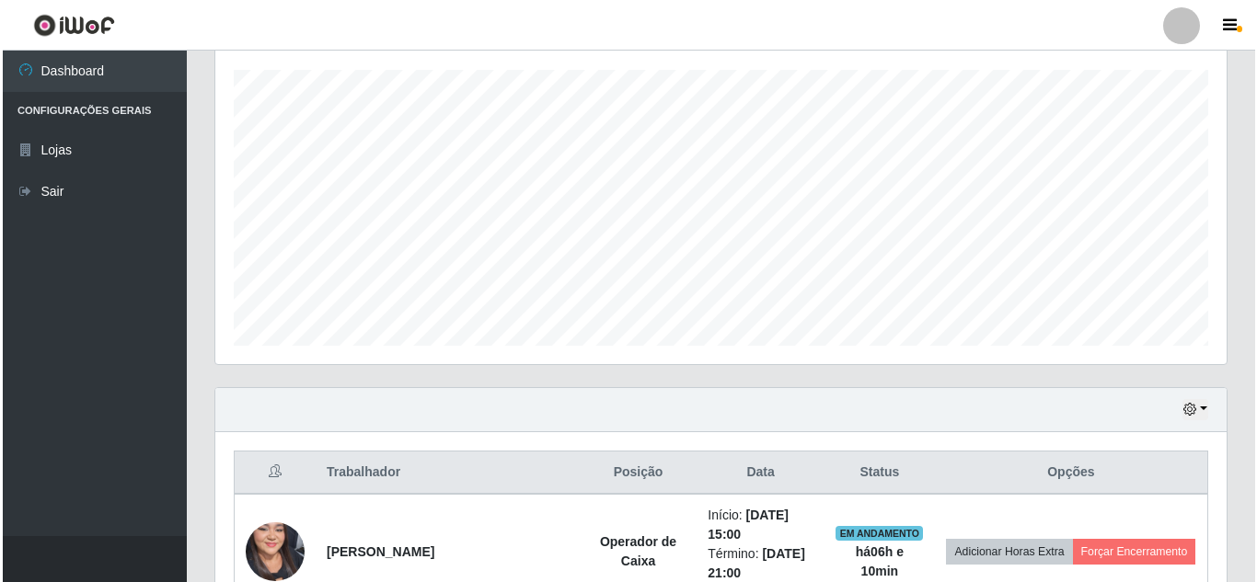
scroll to position [680, 0]
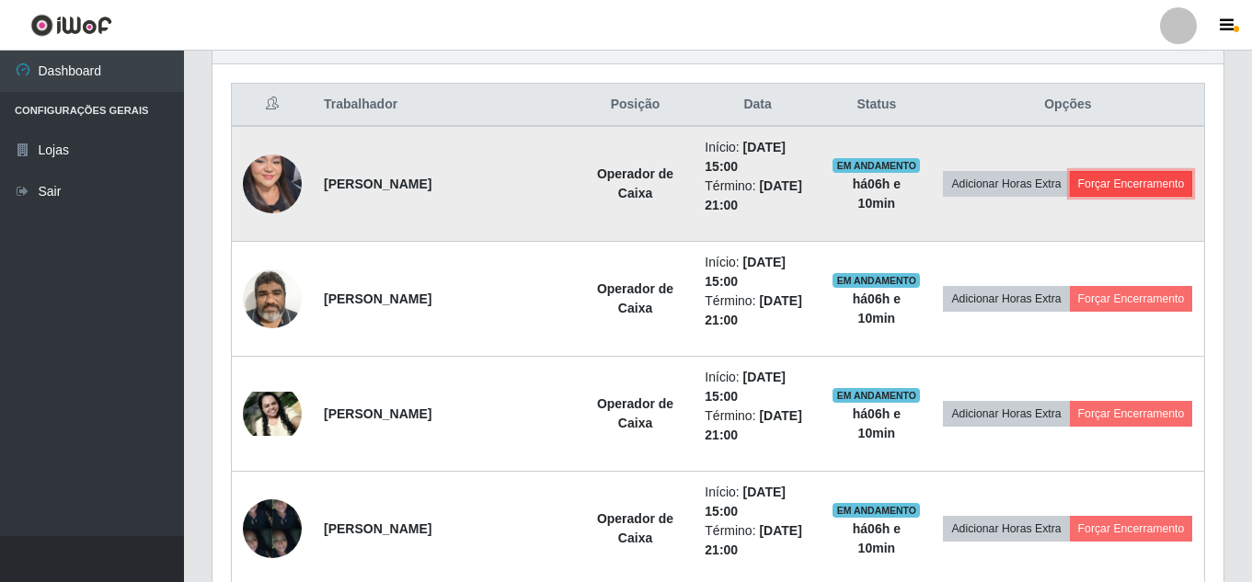
click at [1070, 197] on button "Forçar Encerramento" at bounding box center [1131, 184] width 123 height 26
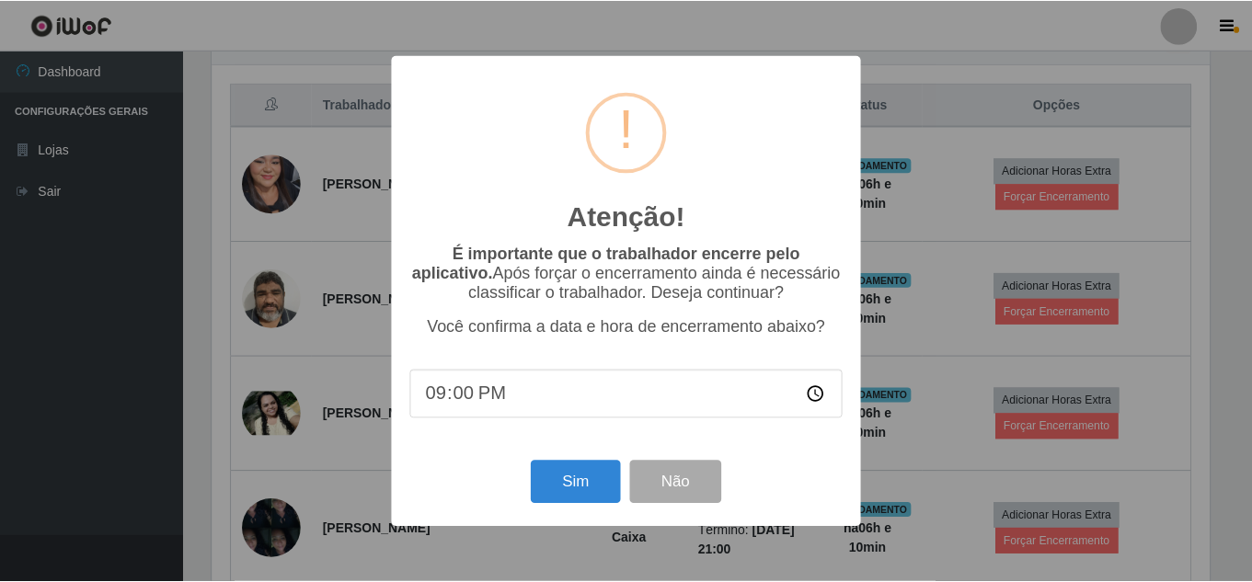
scroll to position [382, 1002]
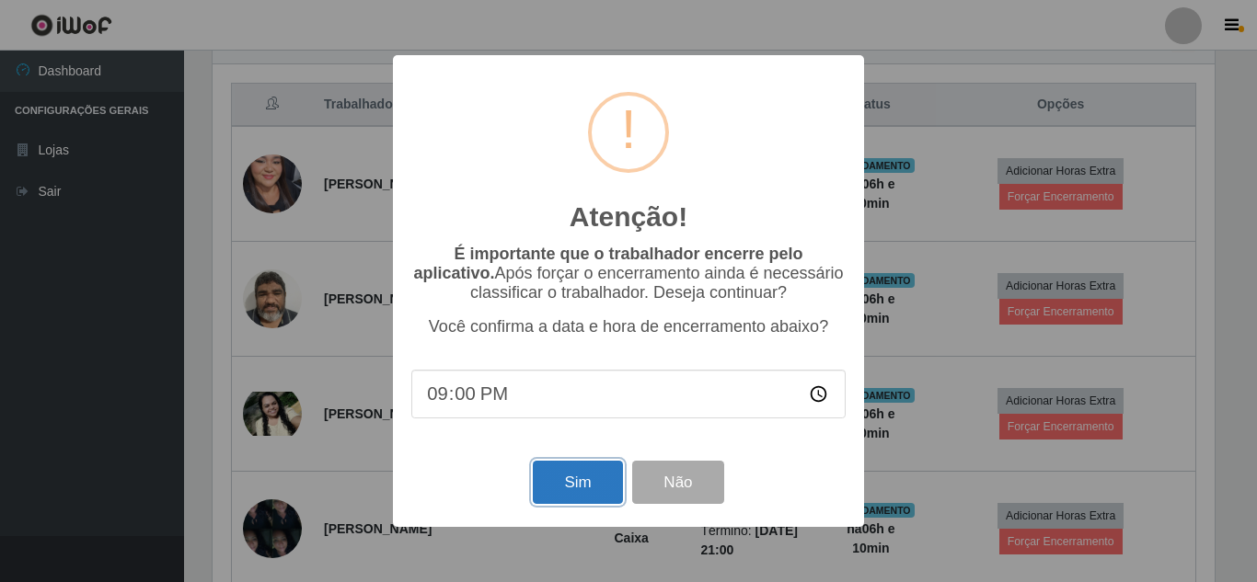
click at [580, 495] on button "Sim" at bounding box center [577, 482] width 89 height 43
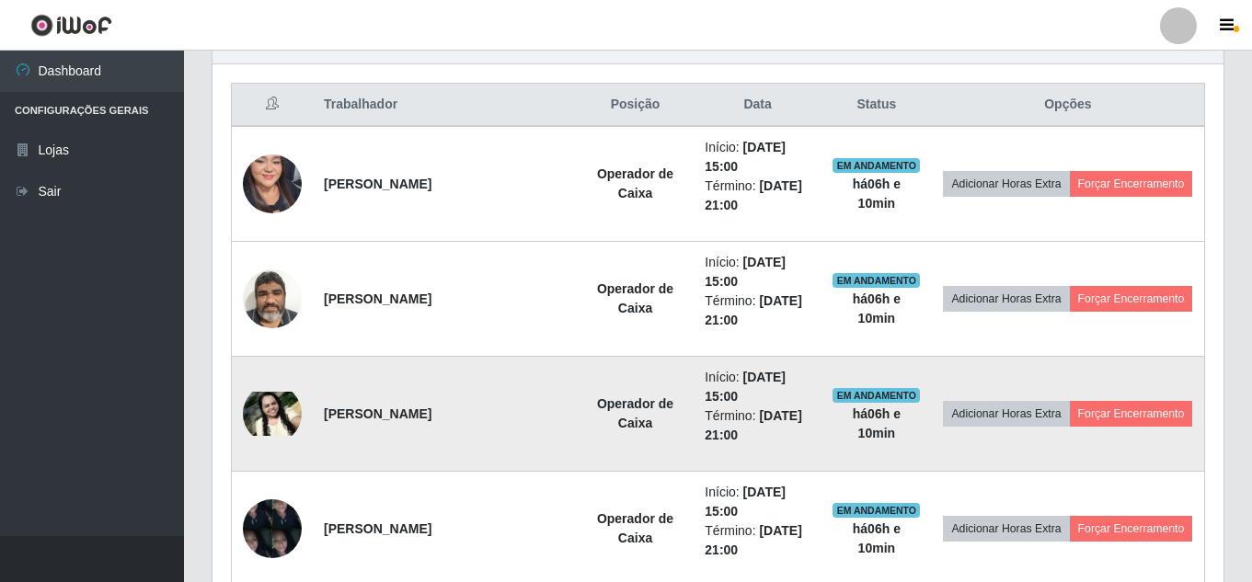
scroll to position [0, 0]
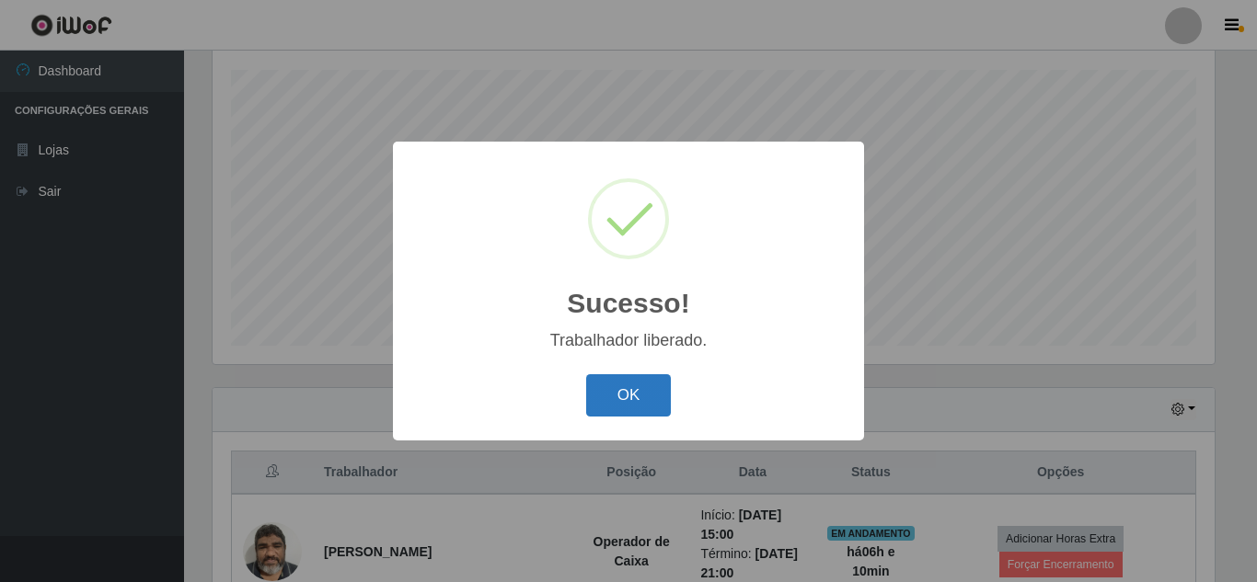
click at [649, 404] on button "OK" at bounding box center [629, 395] width 86 height 43
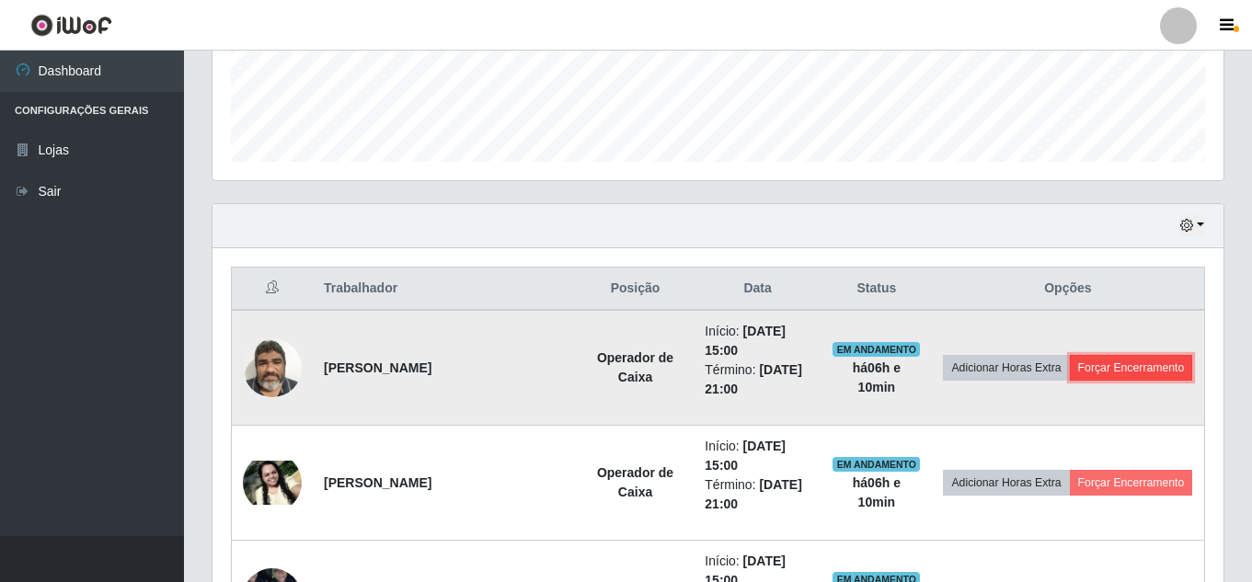
click at [1090, 381] on button "Forçar Encerramento" at bounding box center [1131, 368] width 123 height 26
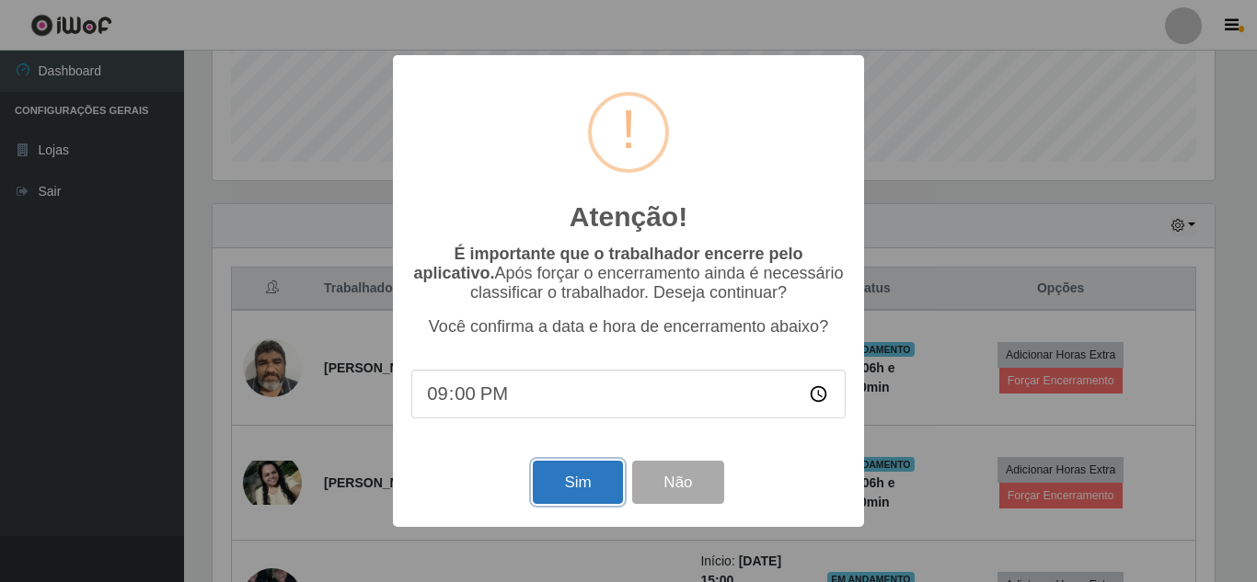
click at [582, 487] on button "Sim" at bounding box center [577, 482] width 89 height 43
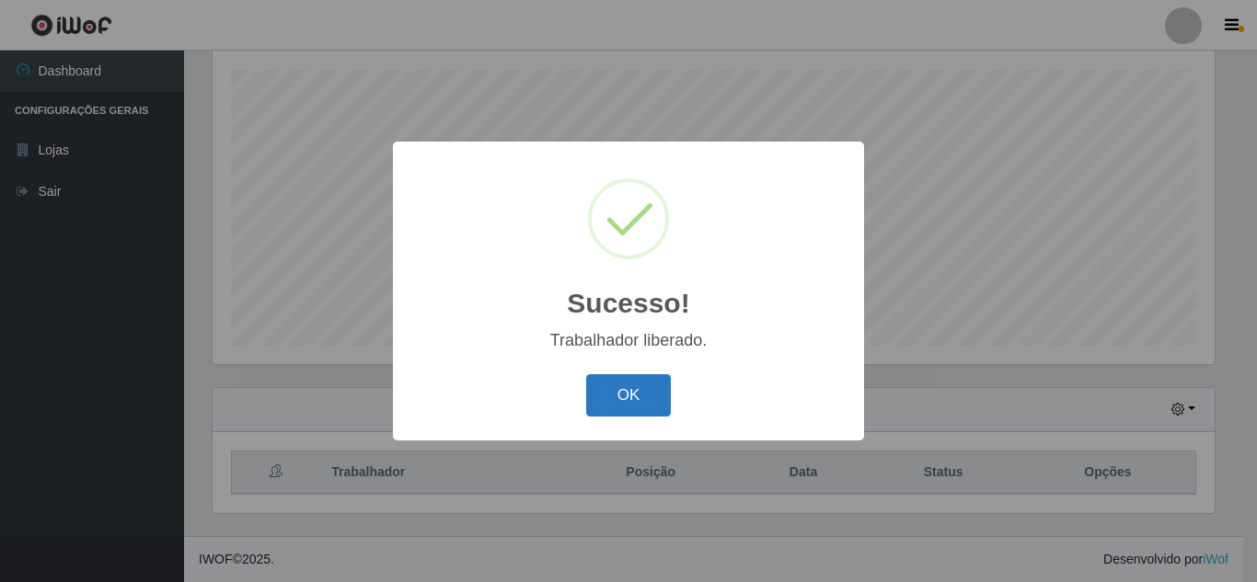
click at [626, 394] on button "OK" at bounding box center [629, 395] width 86 height 43
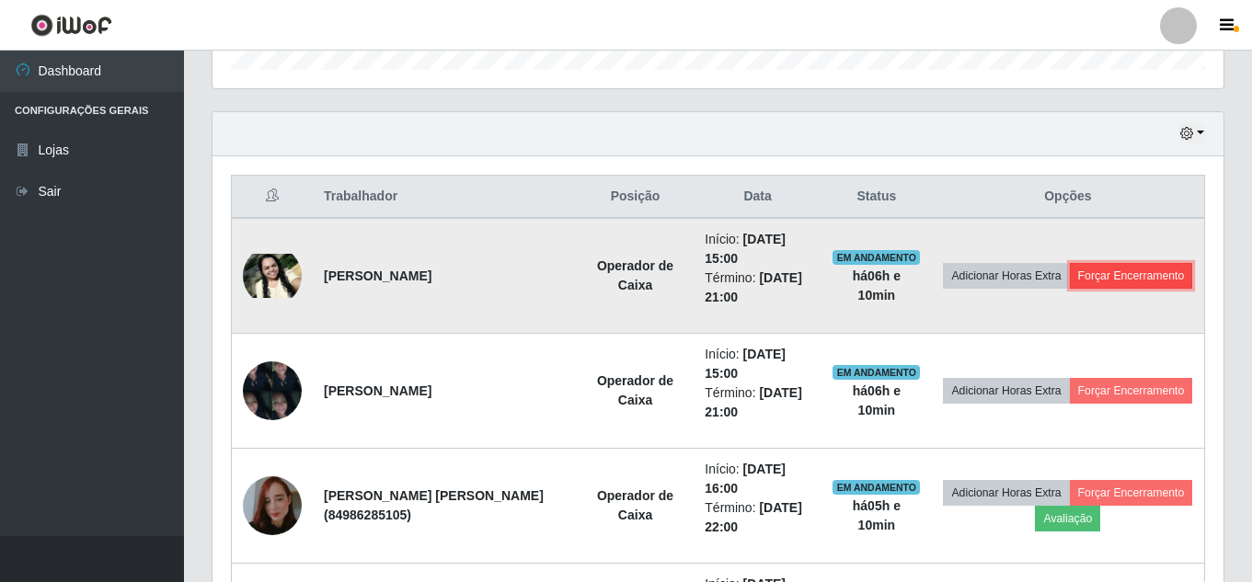
click at [1070, 289] on button "Forçar Encerramento" at bounding box center [1131, 276] width 123 height 26
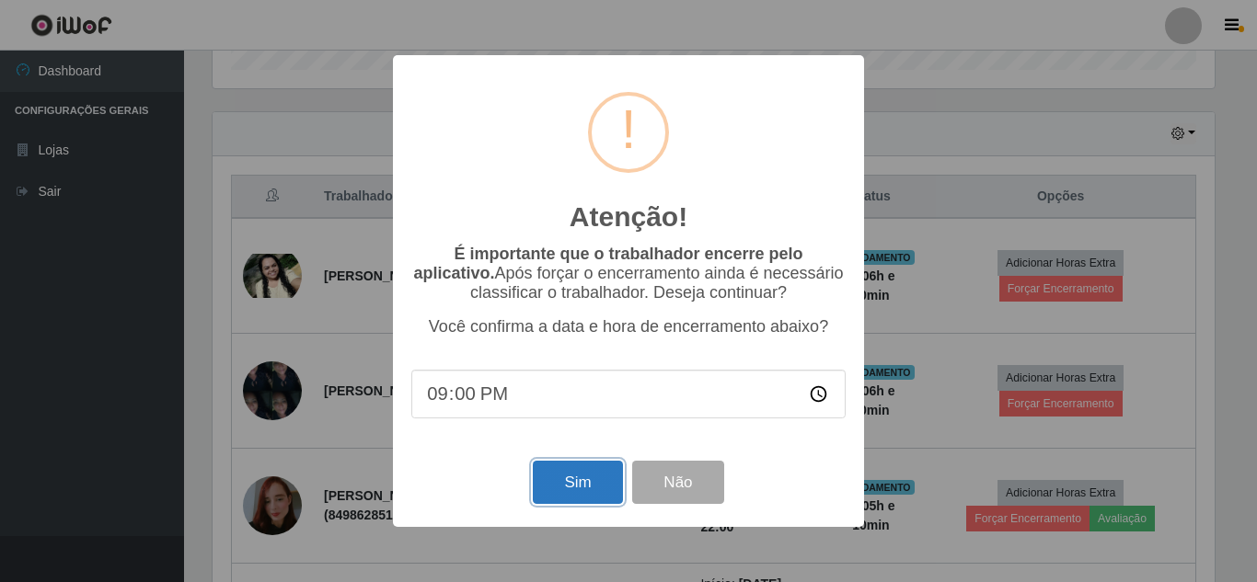
click at [577, 482] on button "Sim" at bounding box center [577, 482] width 89 height 43
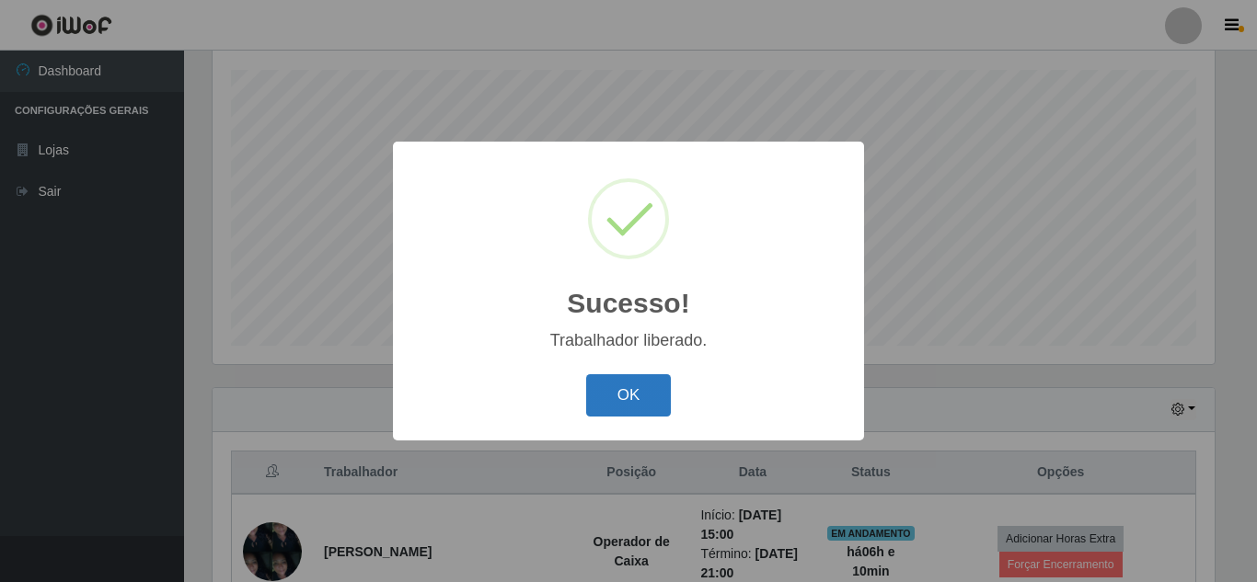
click at [616, 397] on button "OK" at bounding box center [629, 395] width 86 height 43
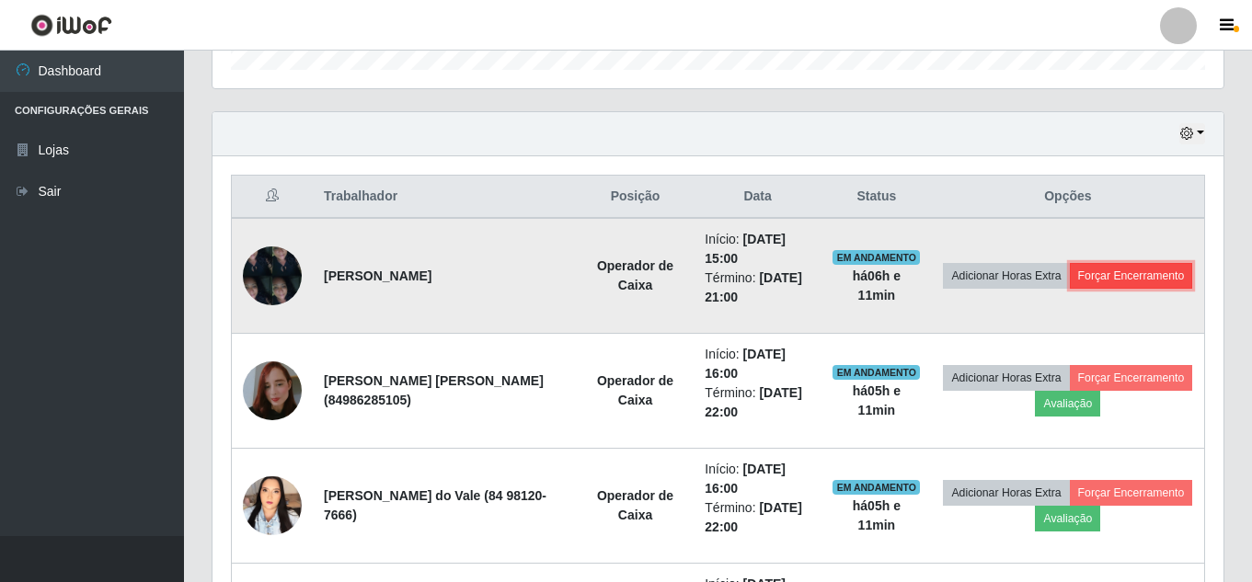
click at [1070, 289] on button "Forçar Encerramento" at bounding box center [1131, 276] width 123 height 26
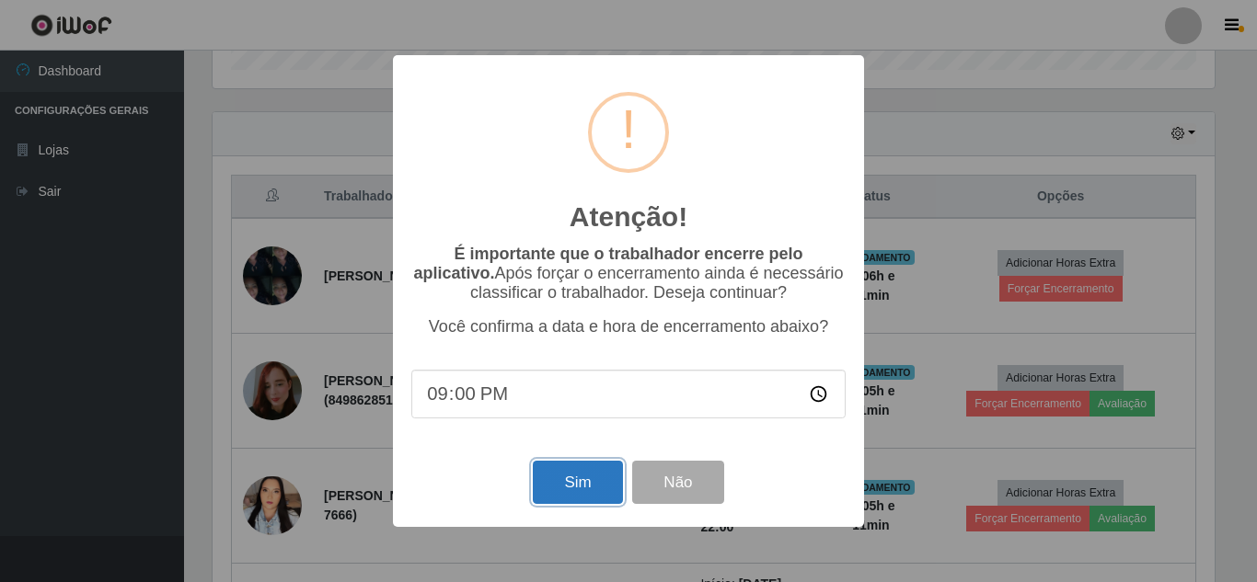
click at [581, 488] on button "Sim" at bounding box center [577, 482] width 89 height 43
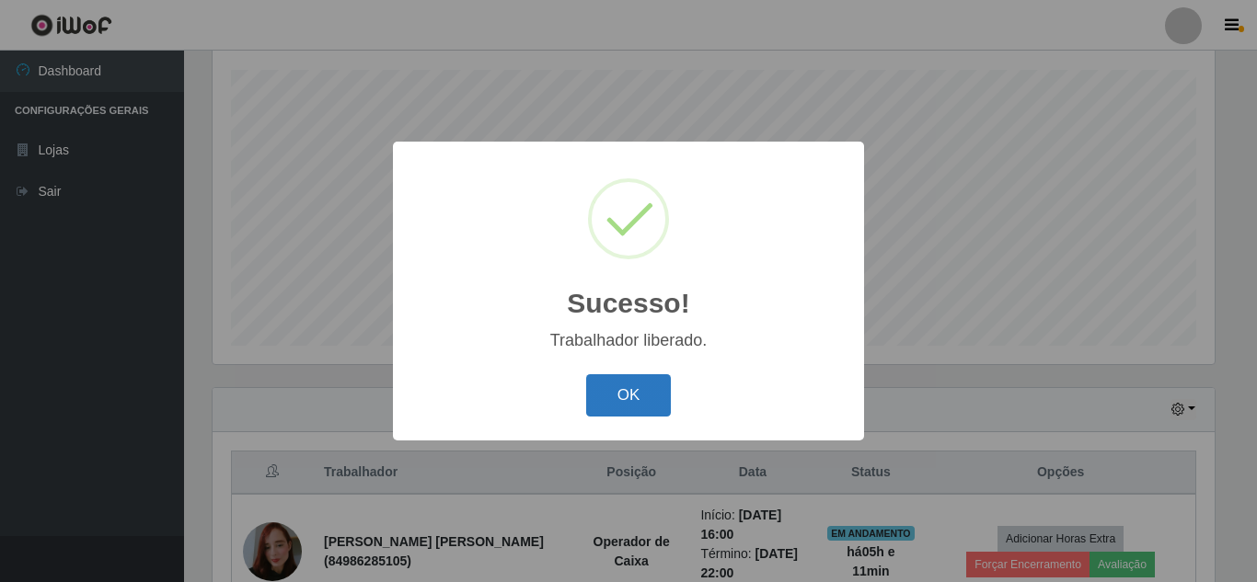
click at [624, 397] on button "OK" at bounding box center [629, 395] width 86 height 43
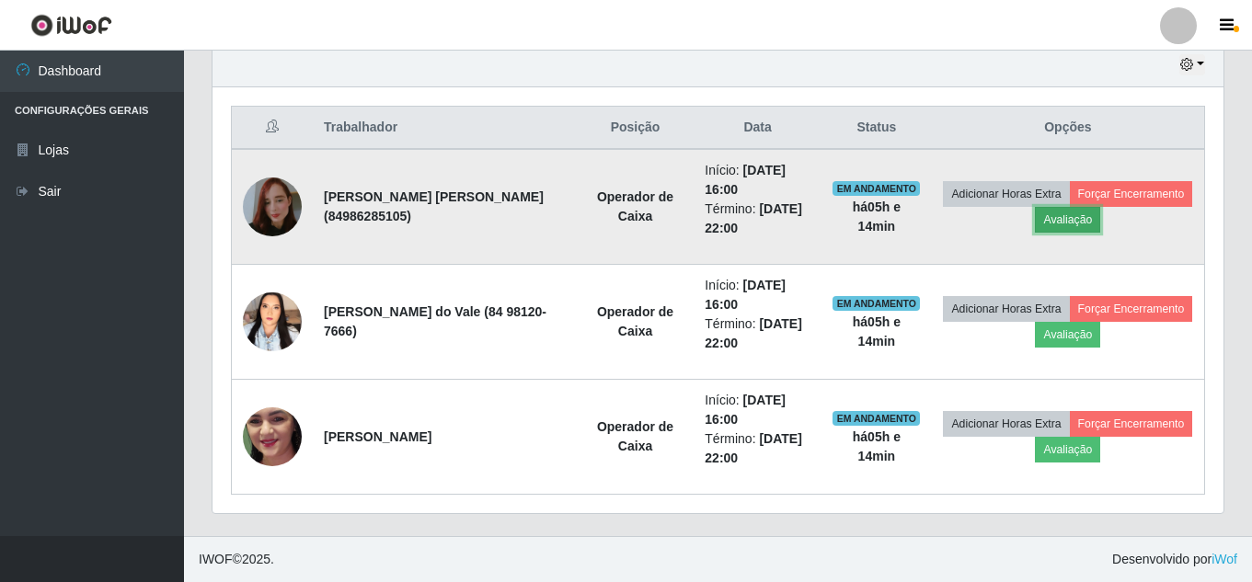
click at [1100, 225] on button "Avaliação" at bounding box center [1067, 220] width 65 height 26
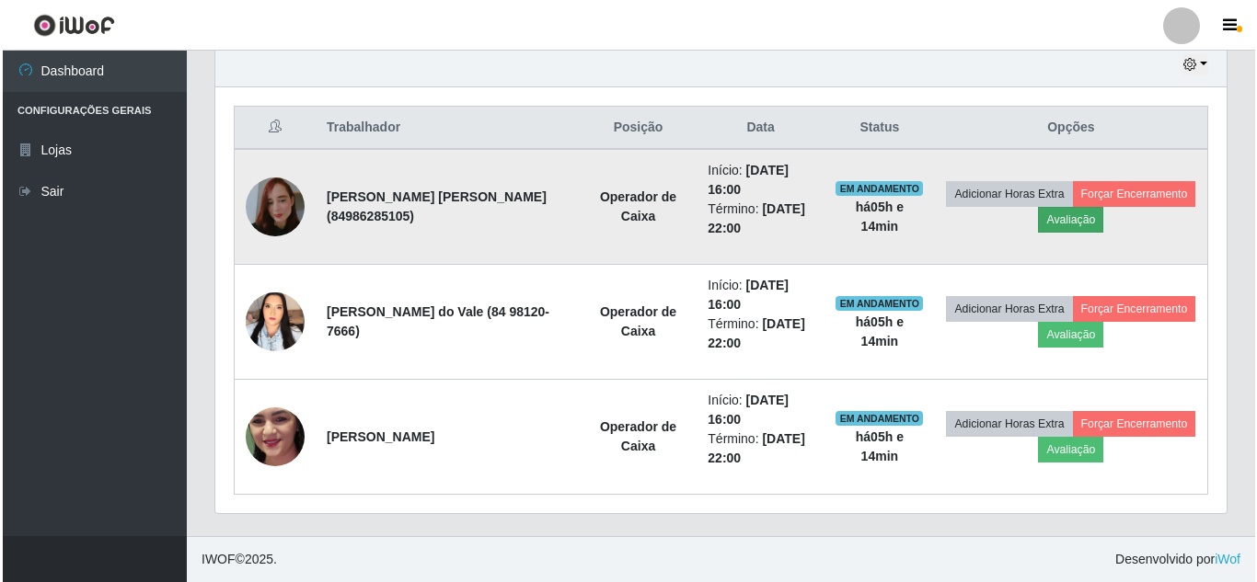
scroll to position [382, 1002]
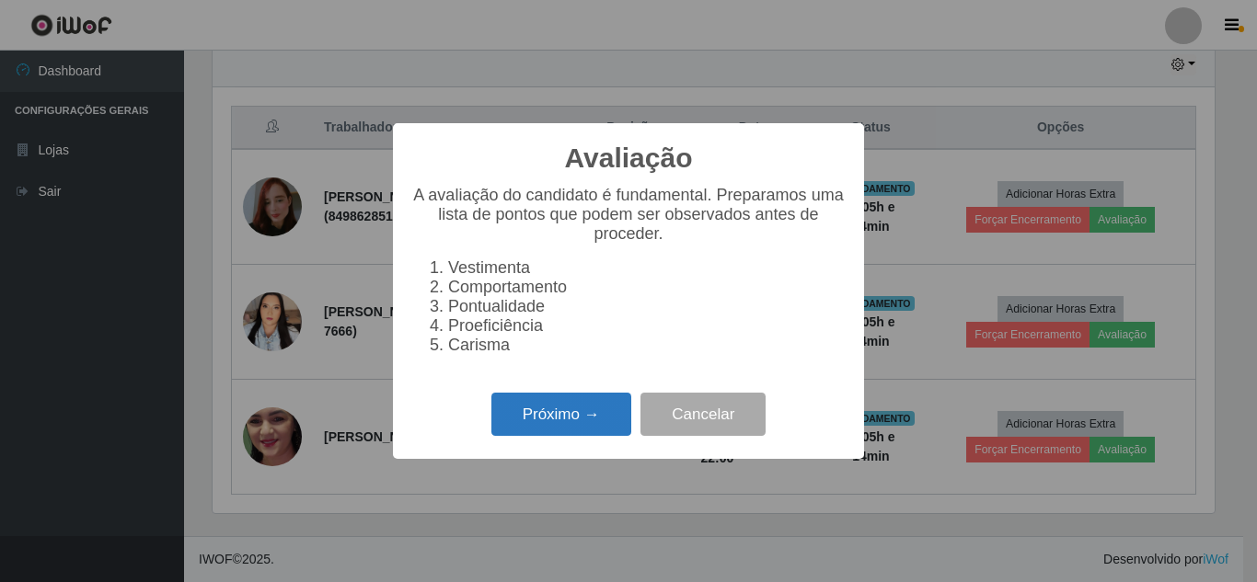
click at [577, 434] on button "Próximo →" at bounding box center [561, 414] width 140 height 43
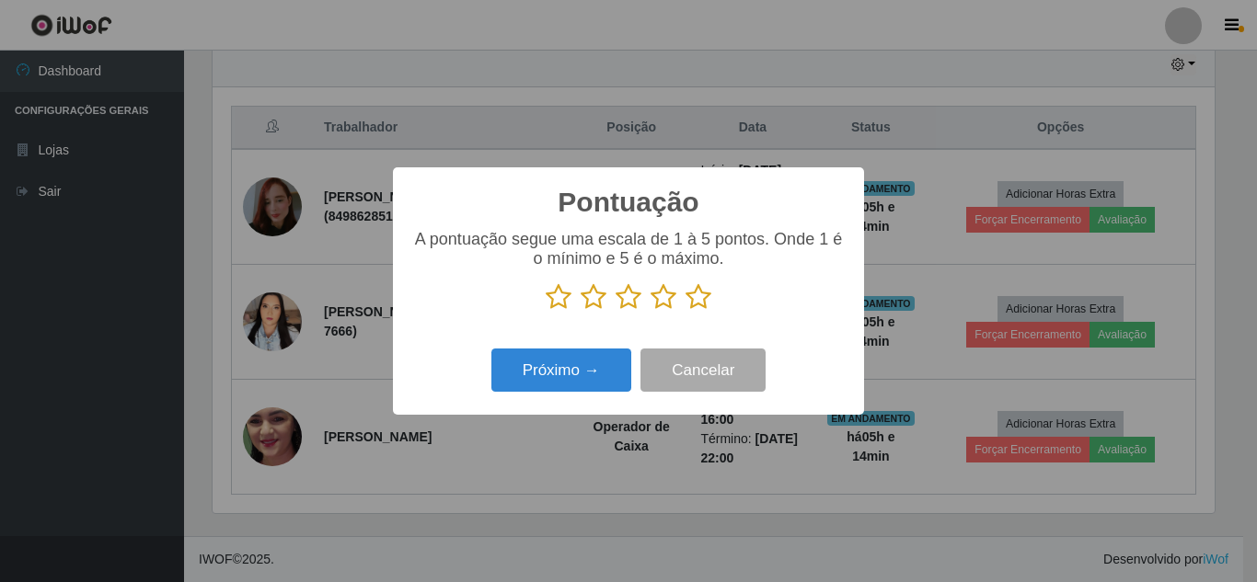
click at [704, 303] on icon at bounding box center [698, 297] width 26 height 28
click at [685, 311] on input "radio" at bounding box center [685, 311] width 0 height 0
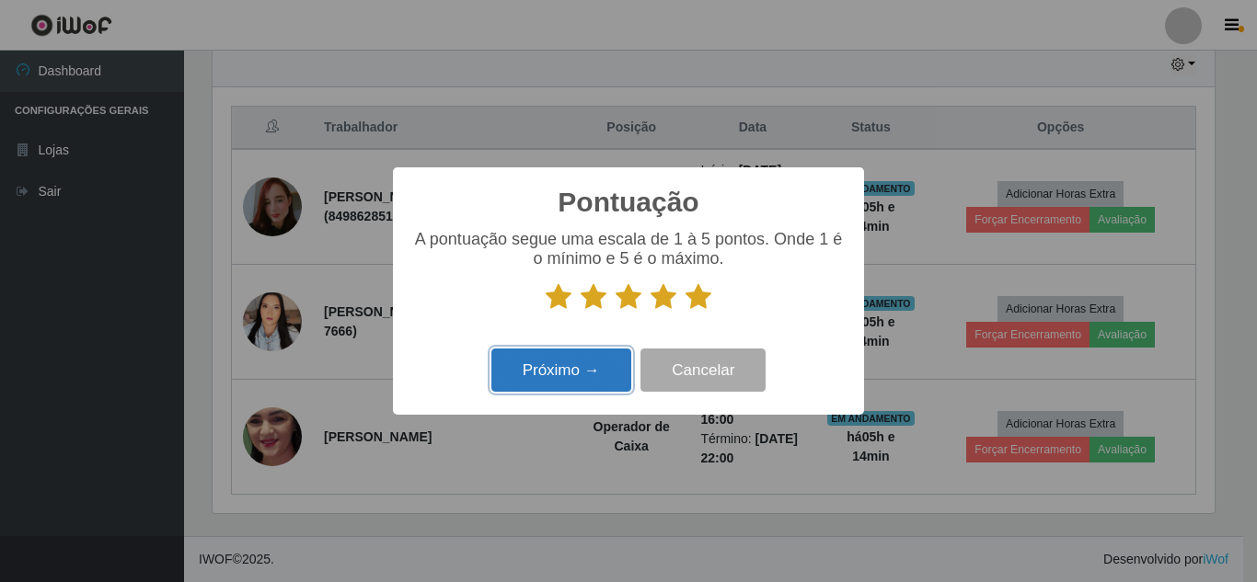
click at [579, 376] on button "Próximo →" at bounding box center [561, 370] width 140 height 43
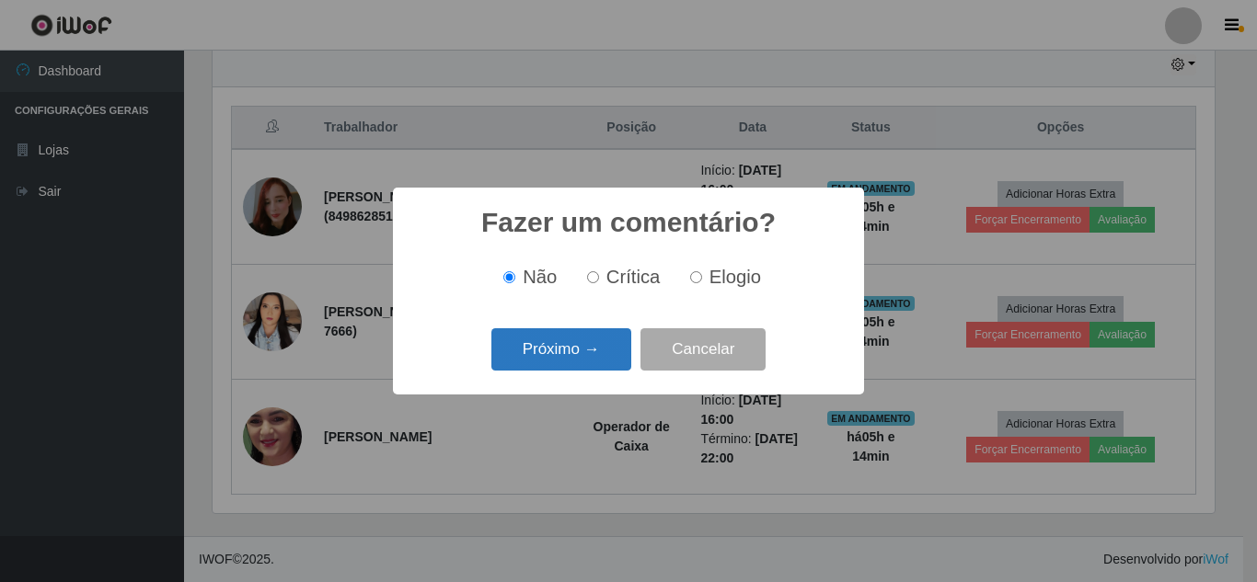
click at [588, 367] on button "Próximo →" at bounding box center [561, 349] width 140 height 43
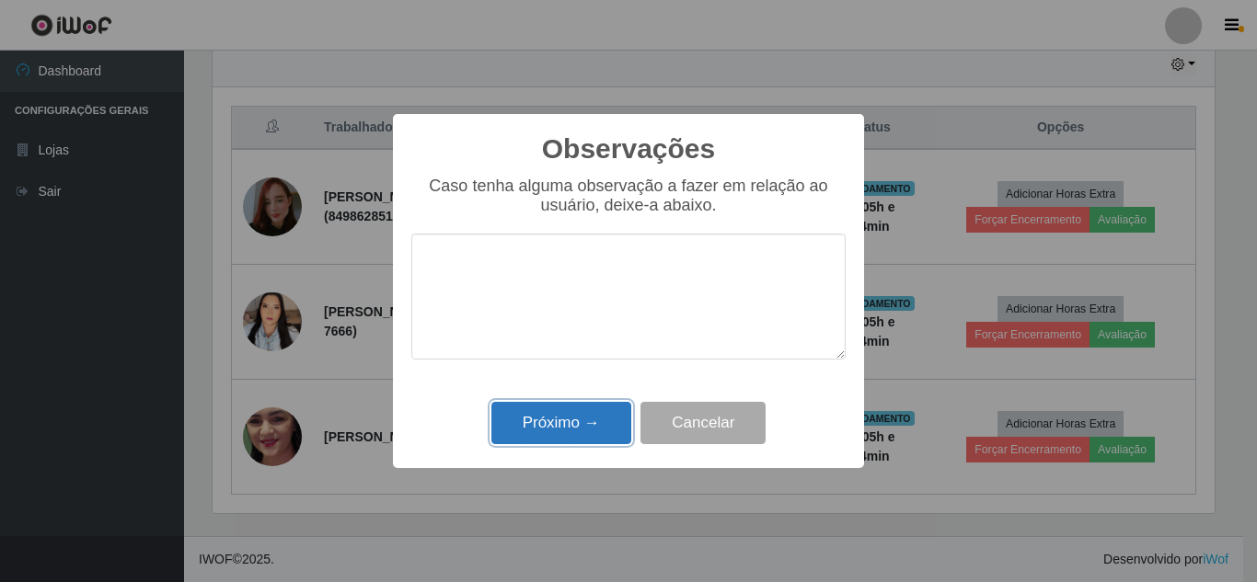
click at [571, 426] on button "Próximo →" at bounding box center [561, 423] width 140 height 43
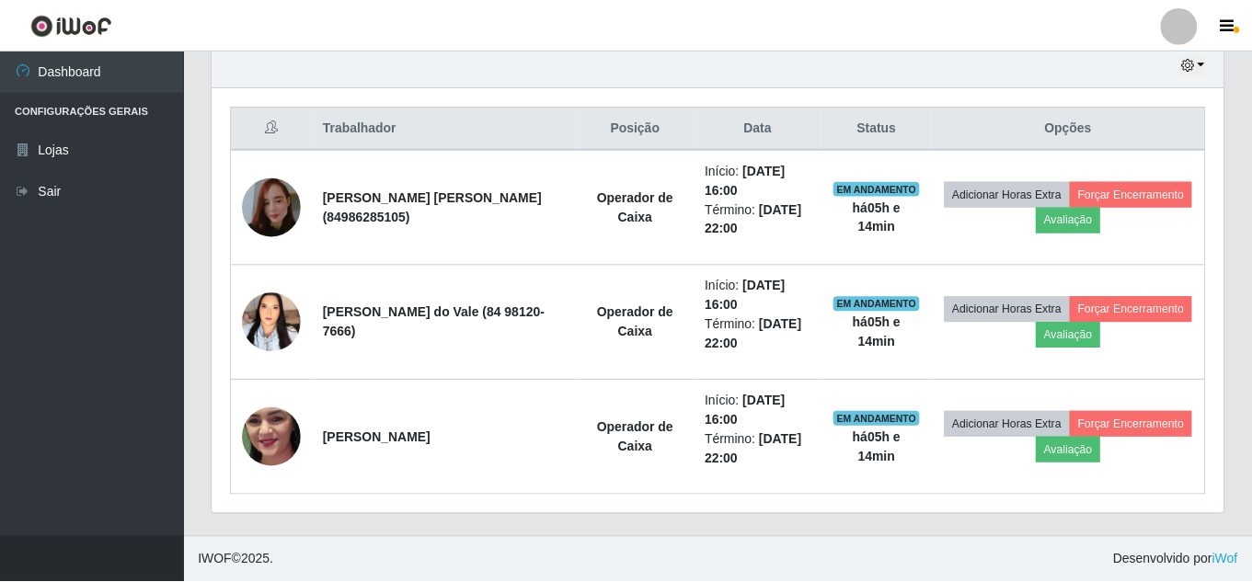
scroll to position [382, 1011]
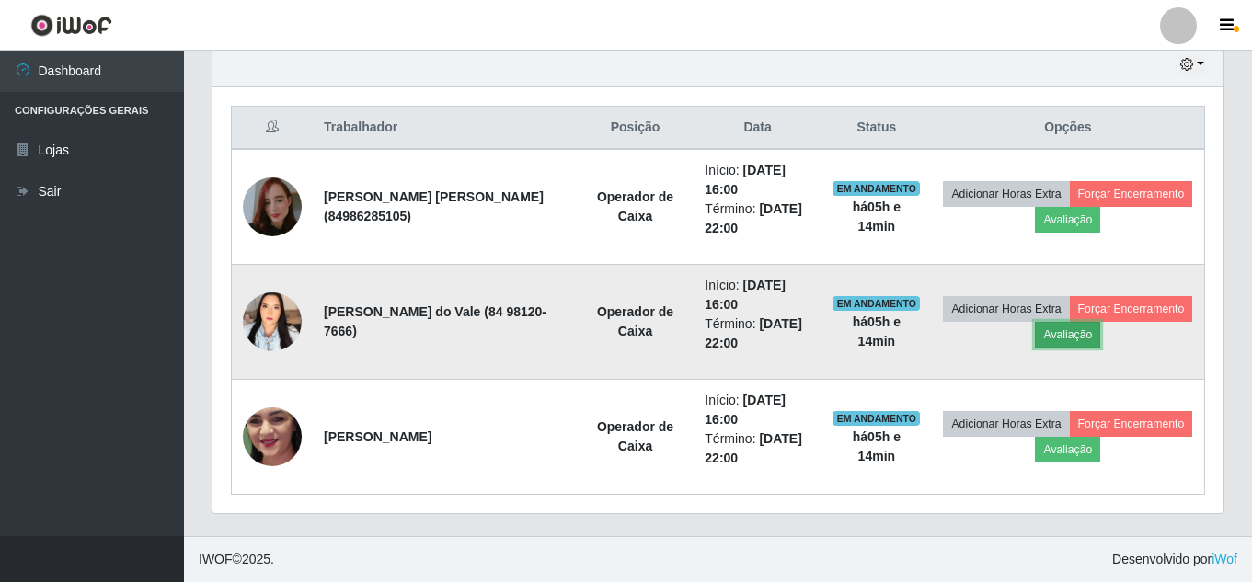
click at [1100, 339] on button "Avaliação" at bounding box center [1067, 335] width 65 height 26
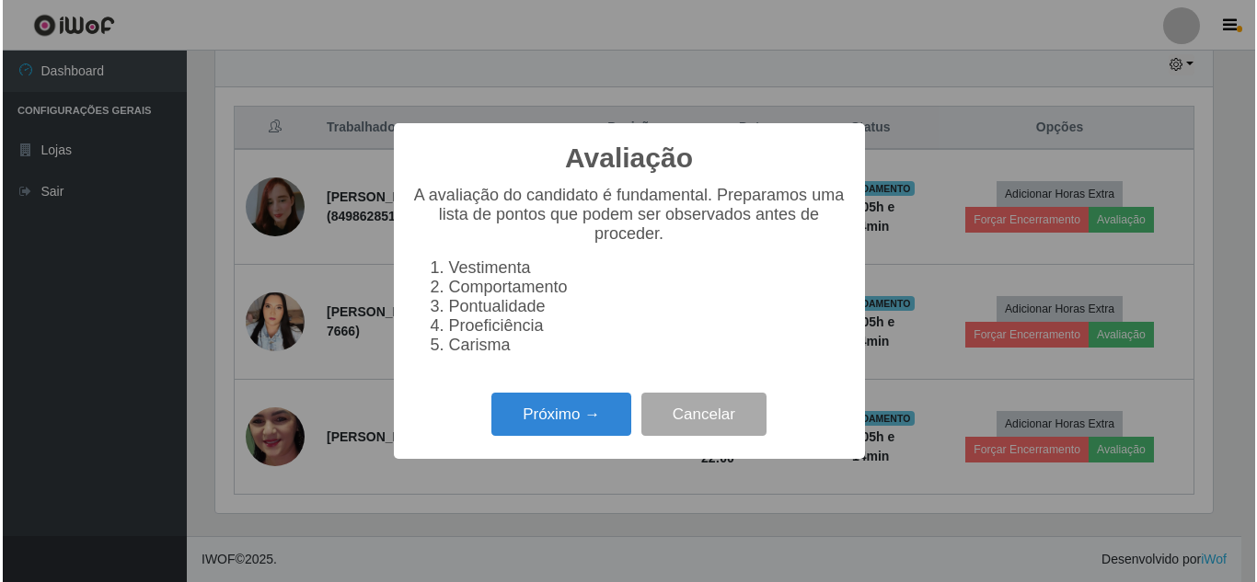
scroll to position [382, 1002]
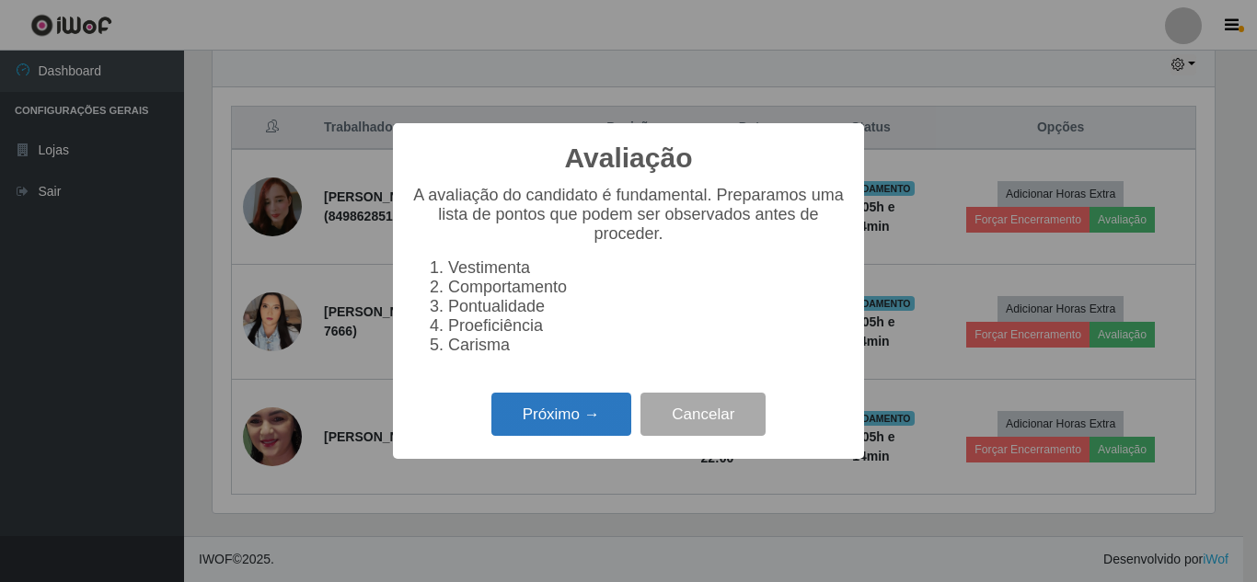
click at [597, 420] on button "Próximo →" at bounding box center [561, 414] width 140 height 43
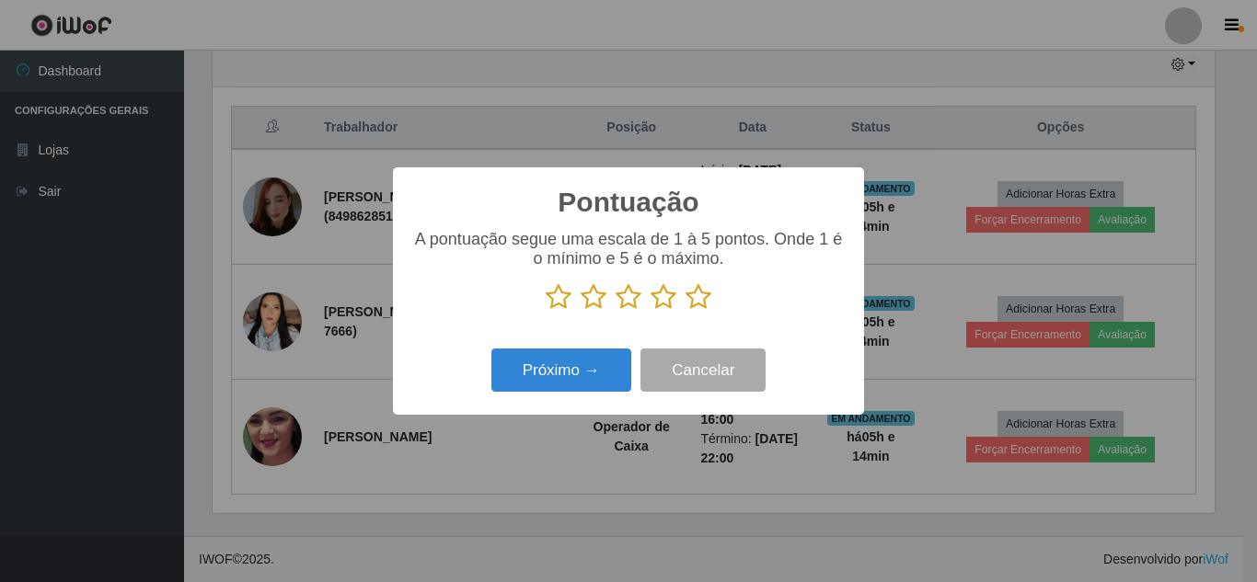
scroll to position [919560, 918940]
click at [699, 303] on icon at bounding box center [698, 297] width 26 height 28
click at [685, 311] on input "radio" at bounding box center [685, 311] width 0 height 0
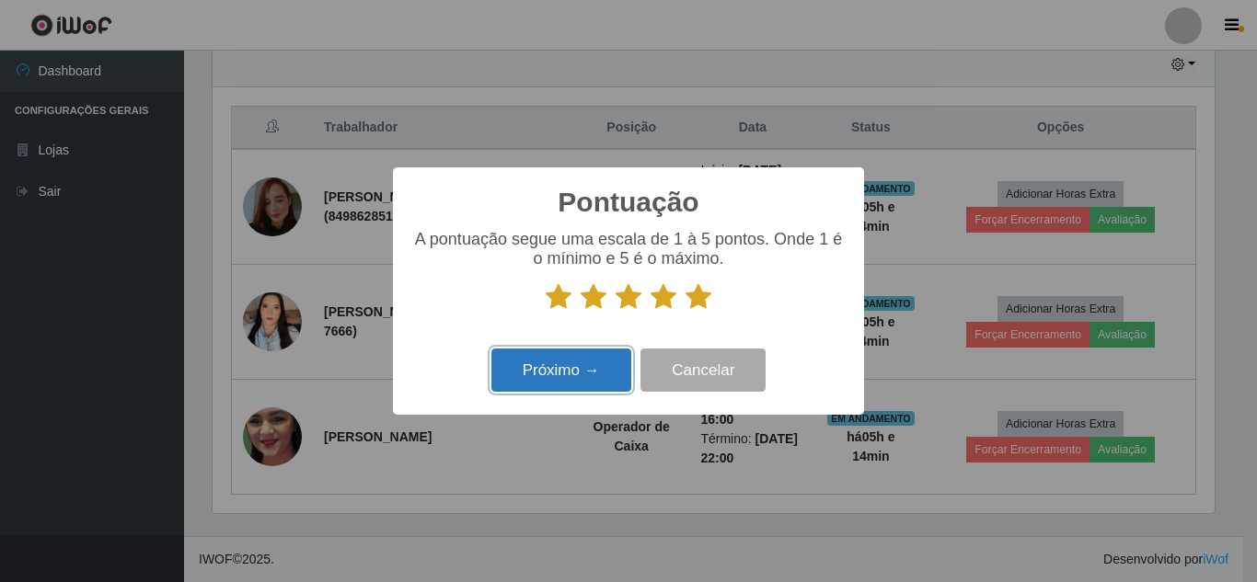
click at [562, 375] on button "Próximo →" at bounding box center [561, 370] width 140 height 43
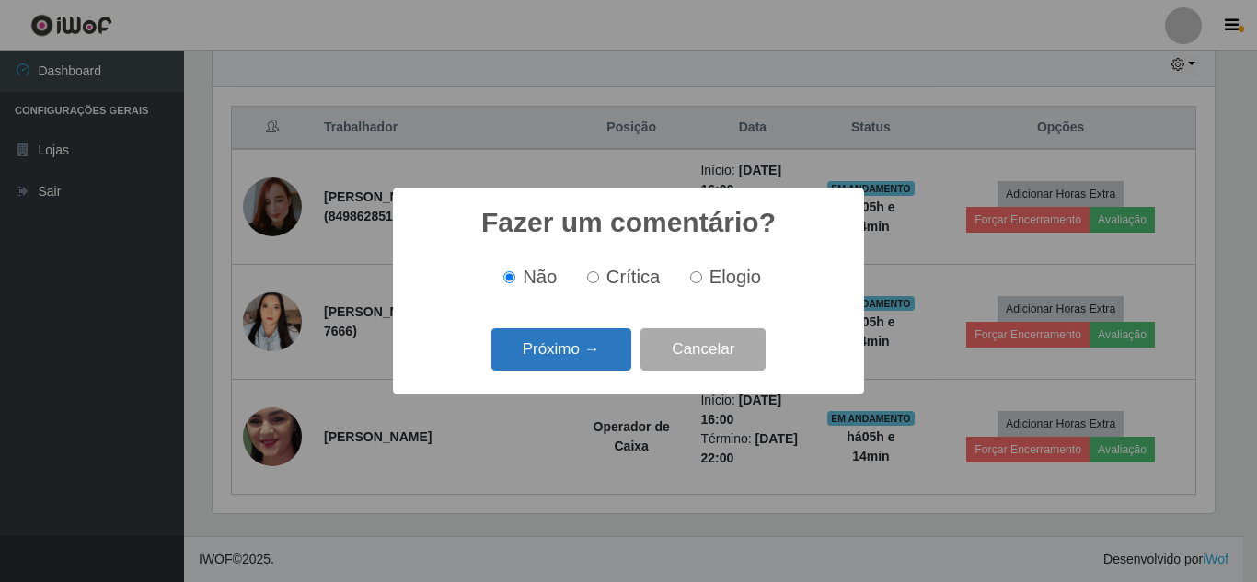
click at [573, 348] on button "Próximo →" at bounding box center [561, 349] width 140 height 43
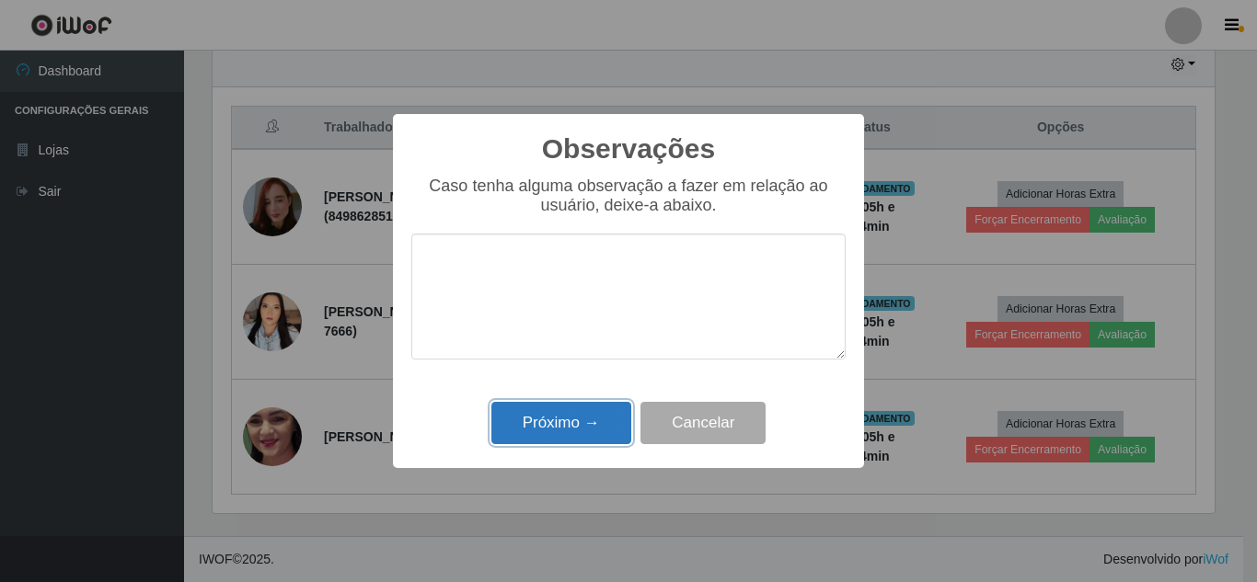
click at [558, 429] on button "Próximo →" at bounding box center [561, 423] width 140 height 43
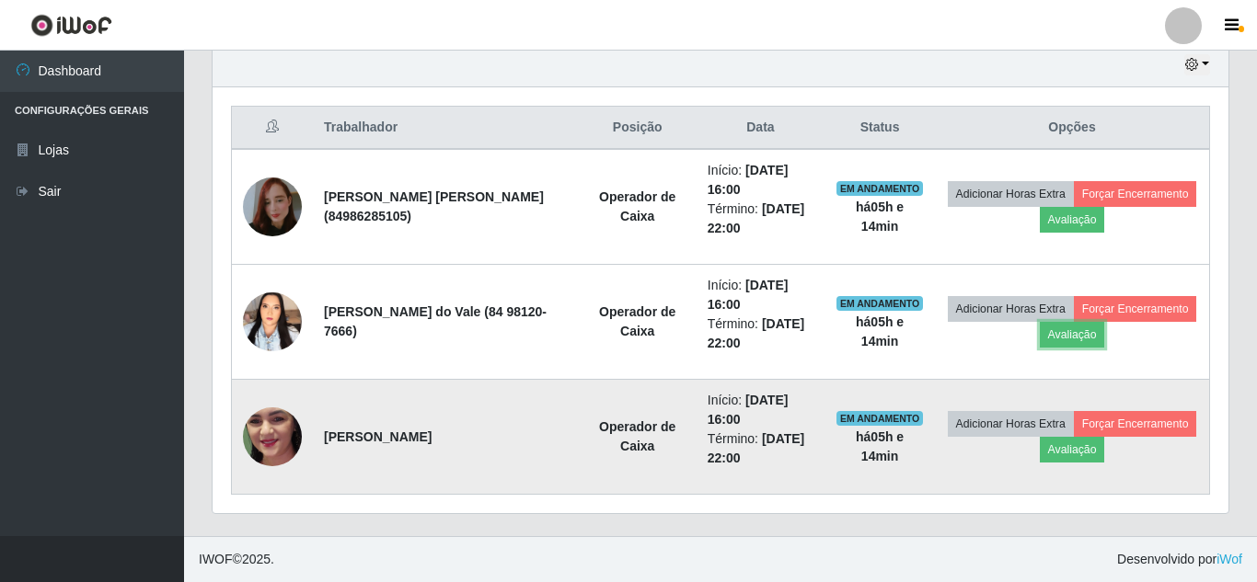
scroll to position [382, 1011]
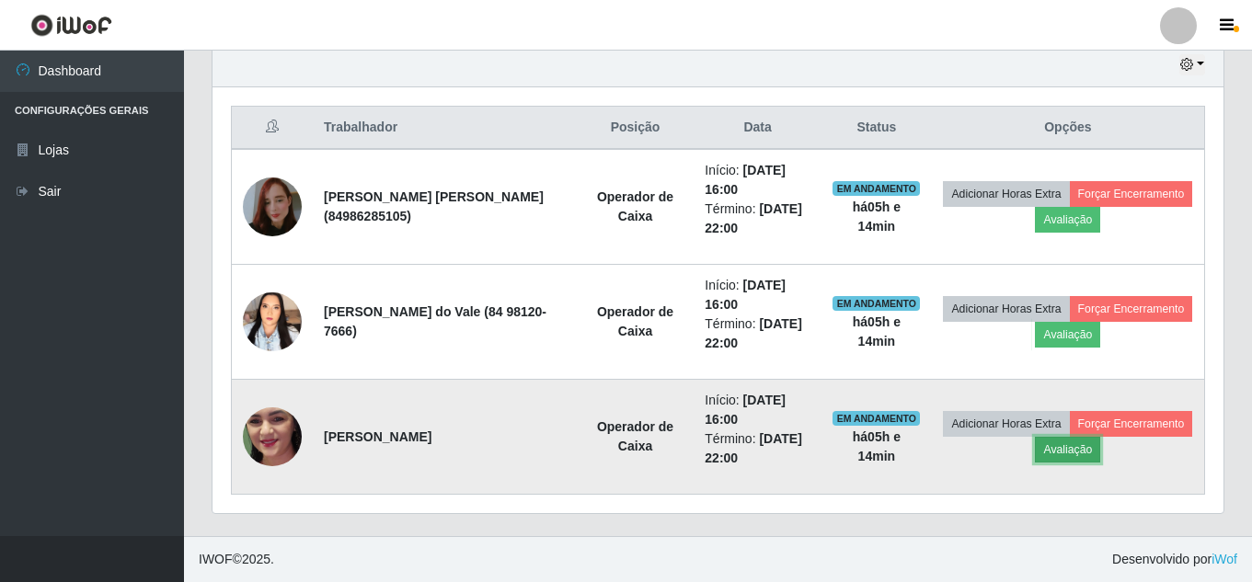
click at [1100, 448] on button "Avaliação" at bounding box center [1067, 450] width 65 height 26
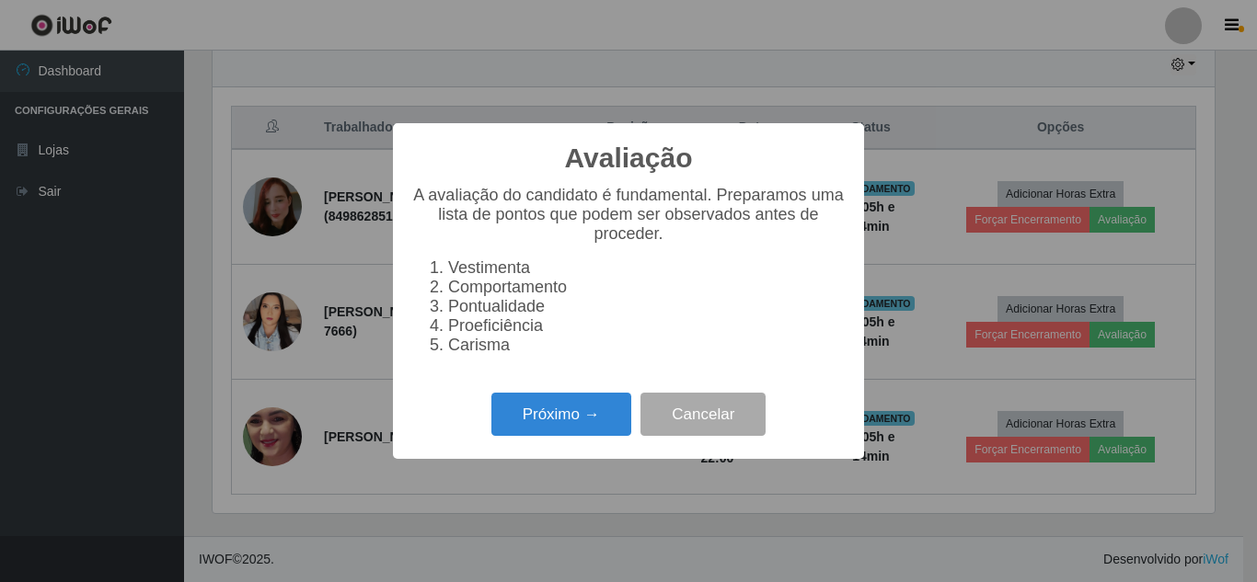
scroll to position [382, 1002]
click at [560, 436] on button "Próximo →" at bounding box center [561, 414] width 140 height 43
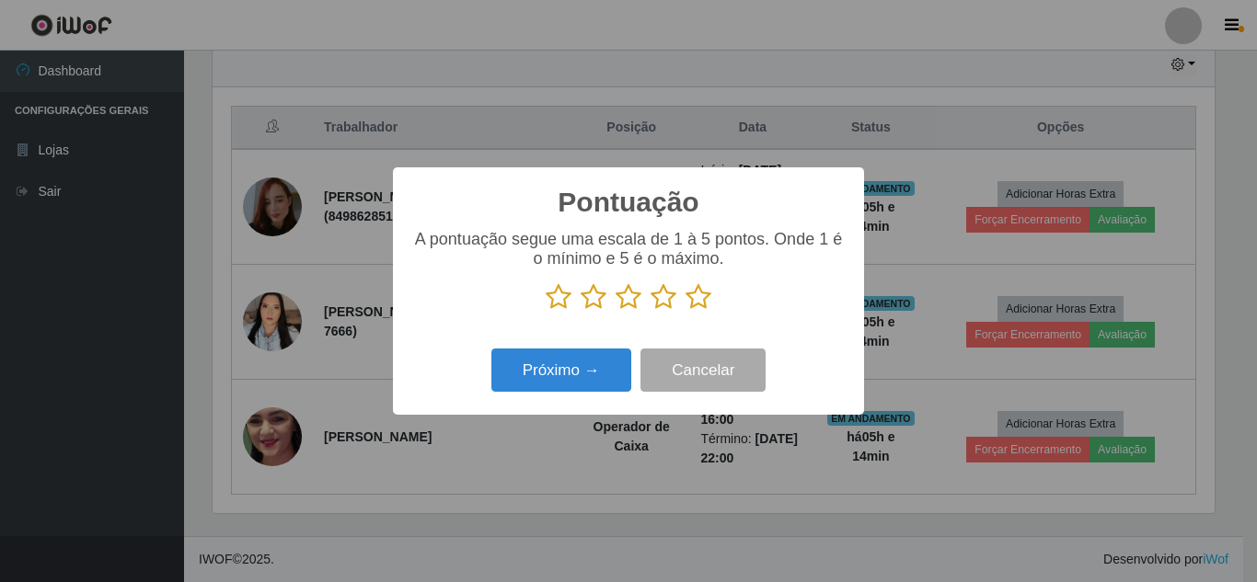
scroll to position [919560, 918940]
click at [703, 303] on icon at bounding box center [698, 297] width 26 height 28
click at [685, 311] on input "radio" at bounding box center [685, 311] width 0 height 0
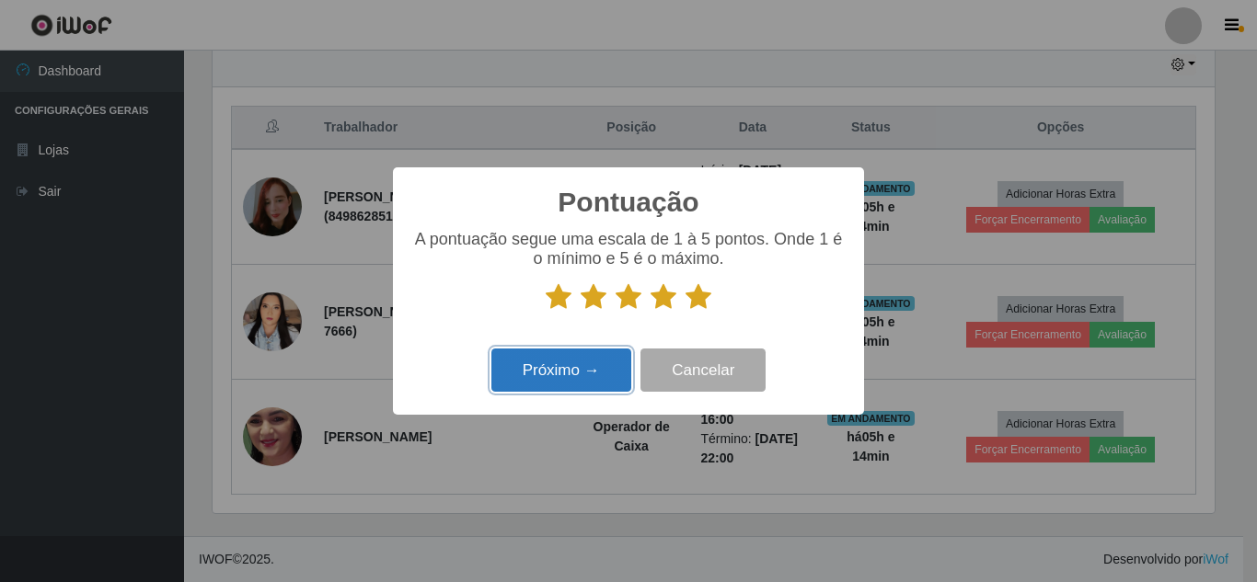
click at [564, 373] on button "Próximo →" at bounding box center [561, 370] width 140 height 43
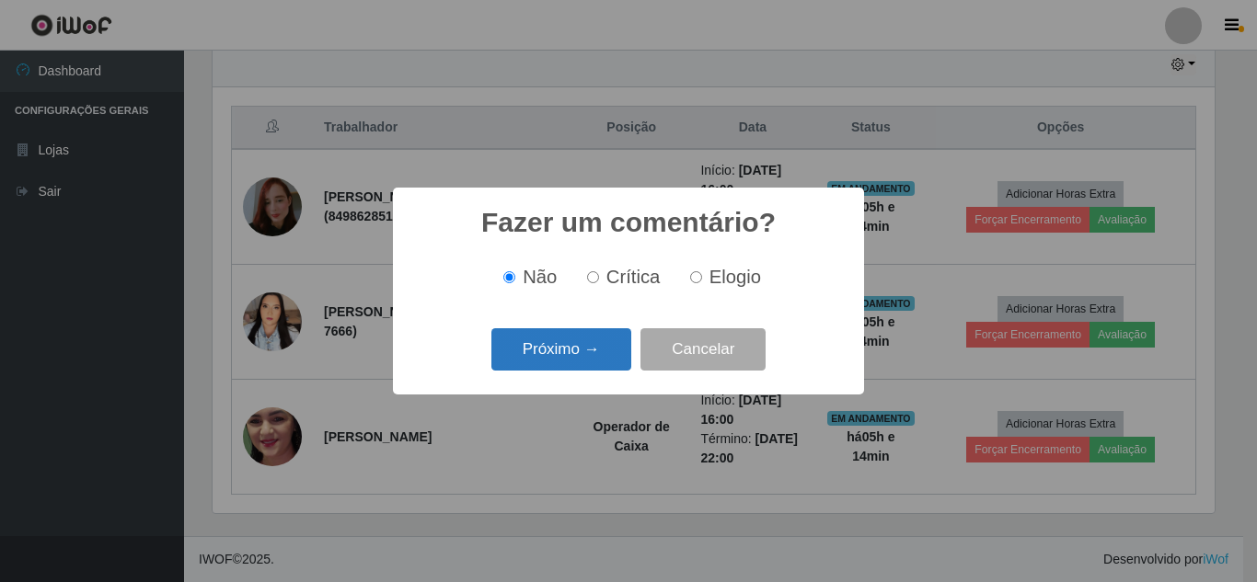
click at [580, 354] on button "Próximo →" at bounding box center [561, 349] width 140 height 43
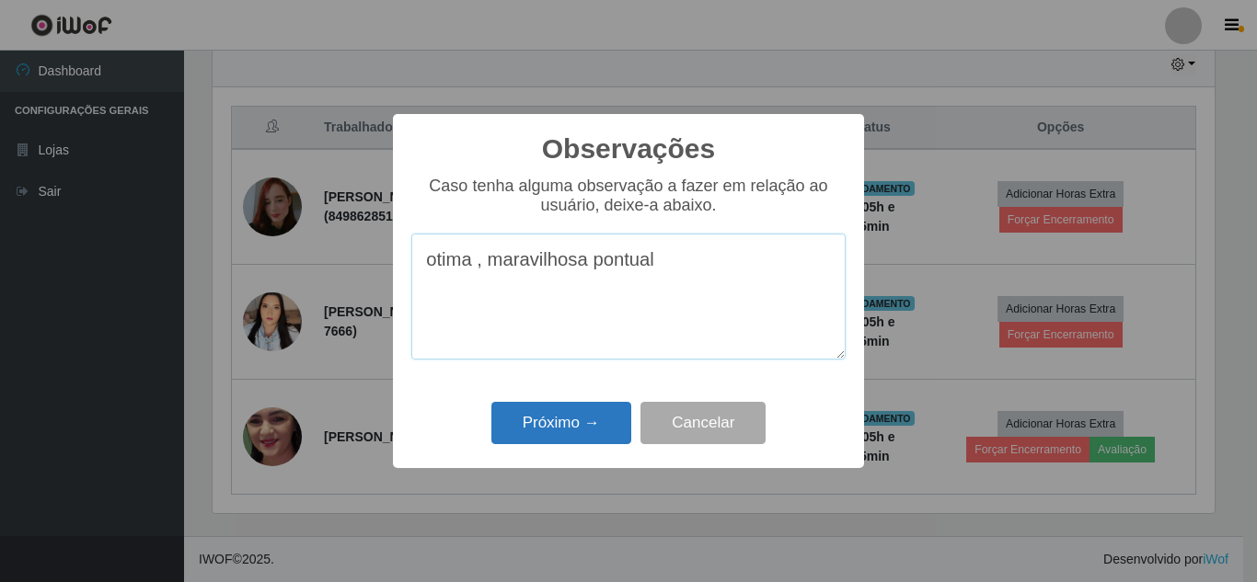
type textarea "otima , maravilhosa pontual"
click at [559, 430] on button "Próximo →" at bounding box center [561, 423] width 140 height 43
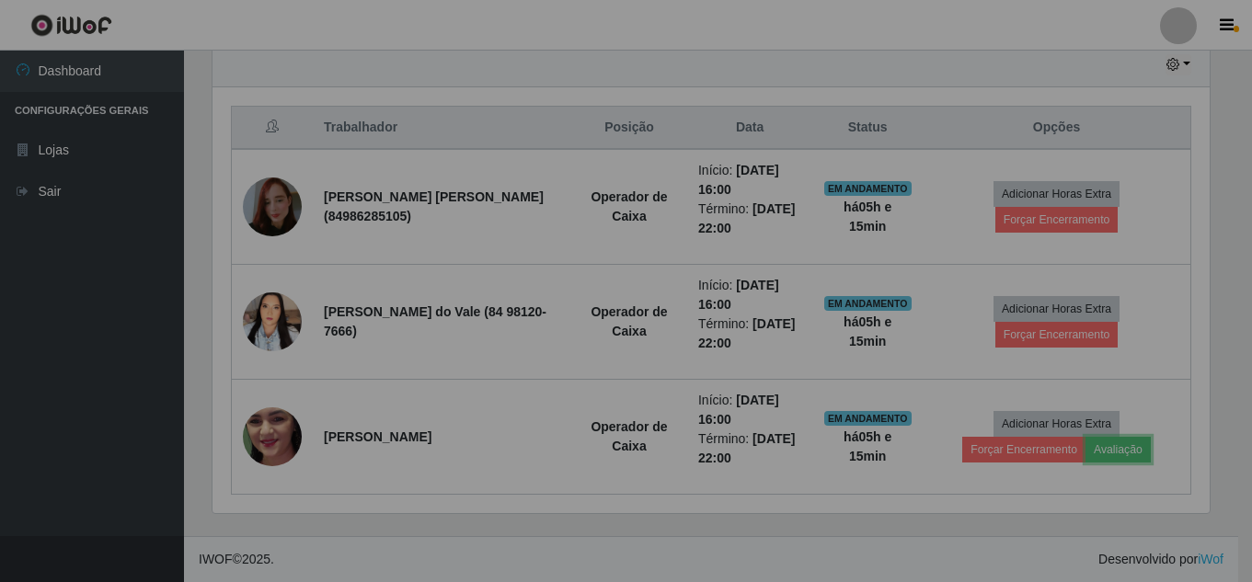
scroll to position [382, 1011]
